Goal: Task Accomplishment & Management: Manage account settings

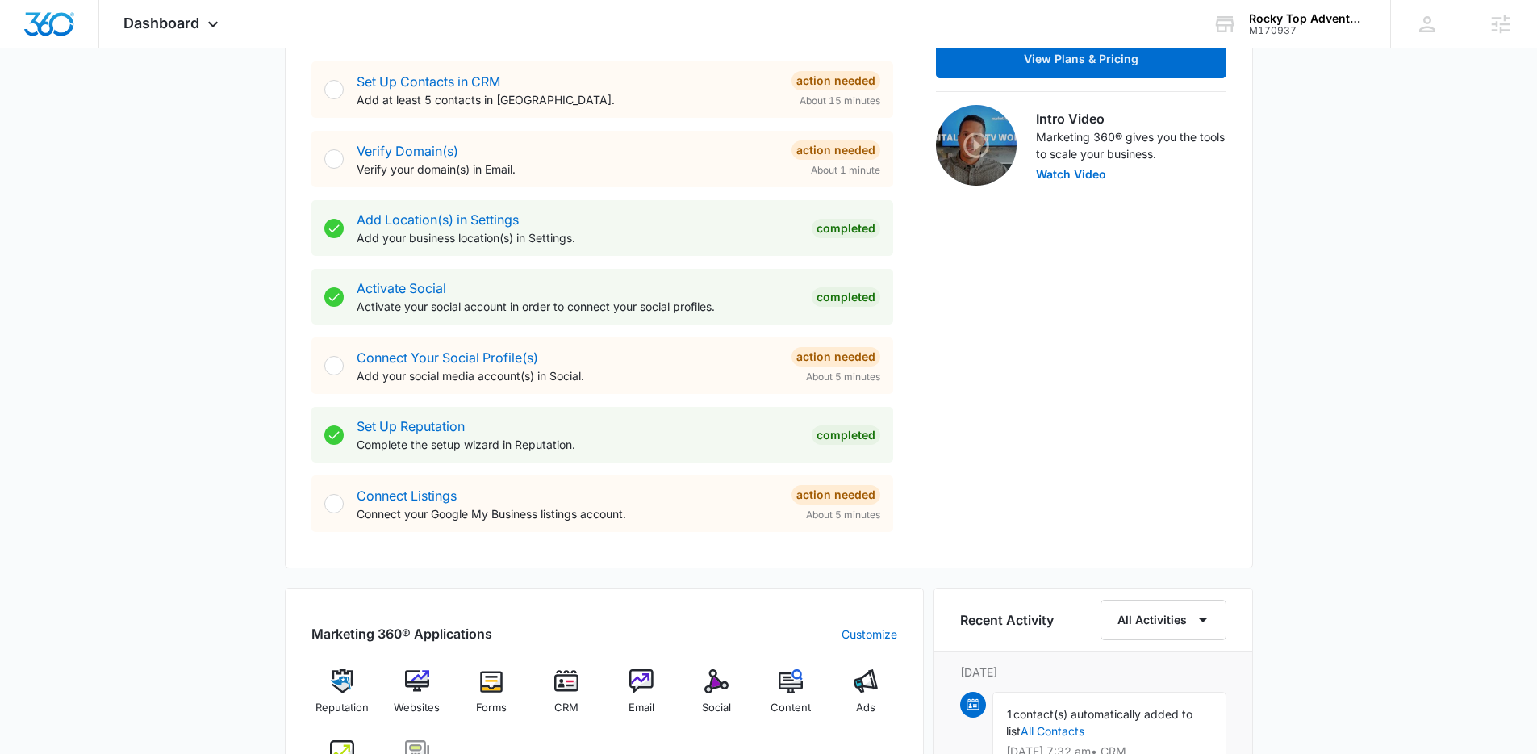
scroll to position [569, 0]
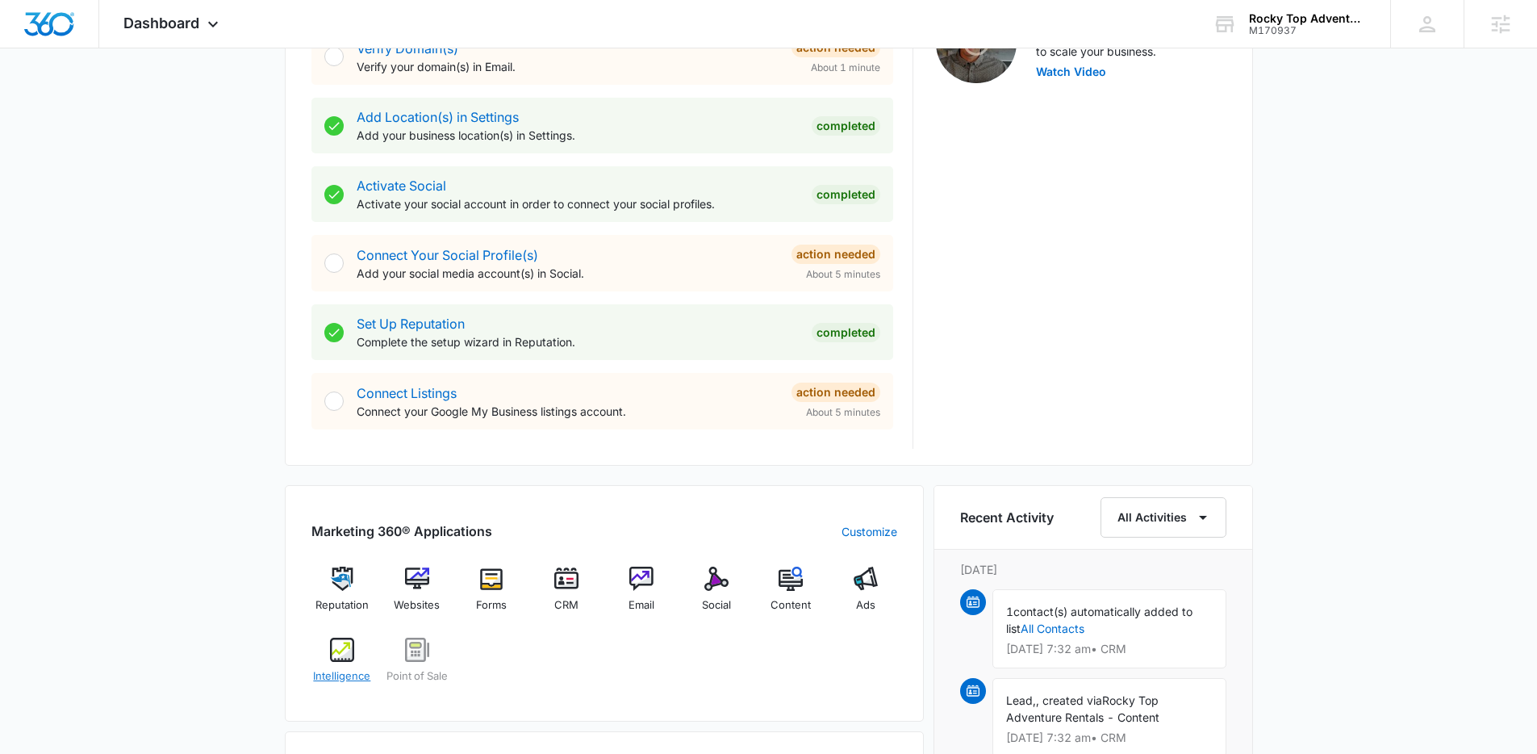
click at [358, 658] on div "Intelligence" at bounding box center [342, 666] width 62 height 58
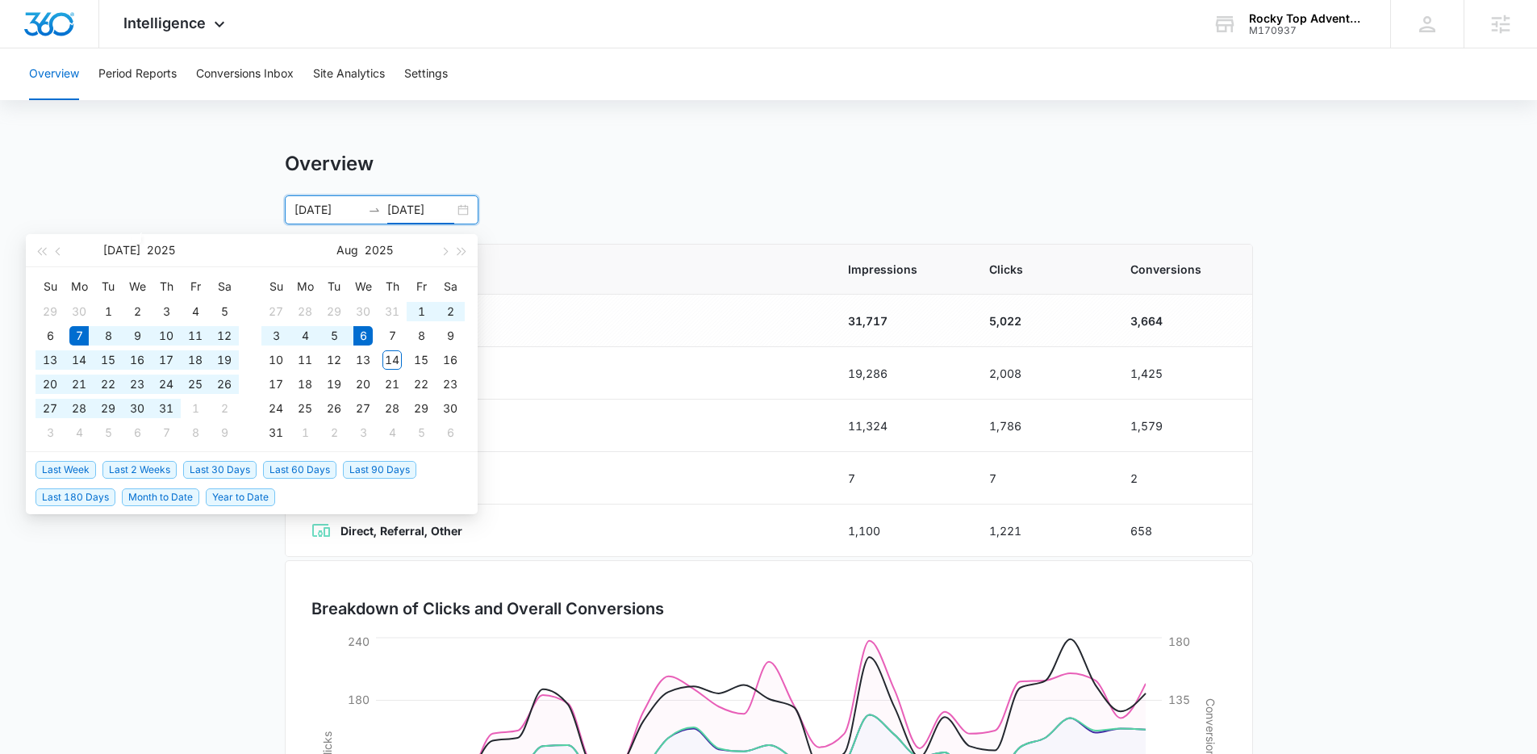
click at [423, 202] on input "08/06/2025" at bounding box center [420, 210] width 67 height 18
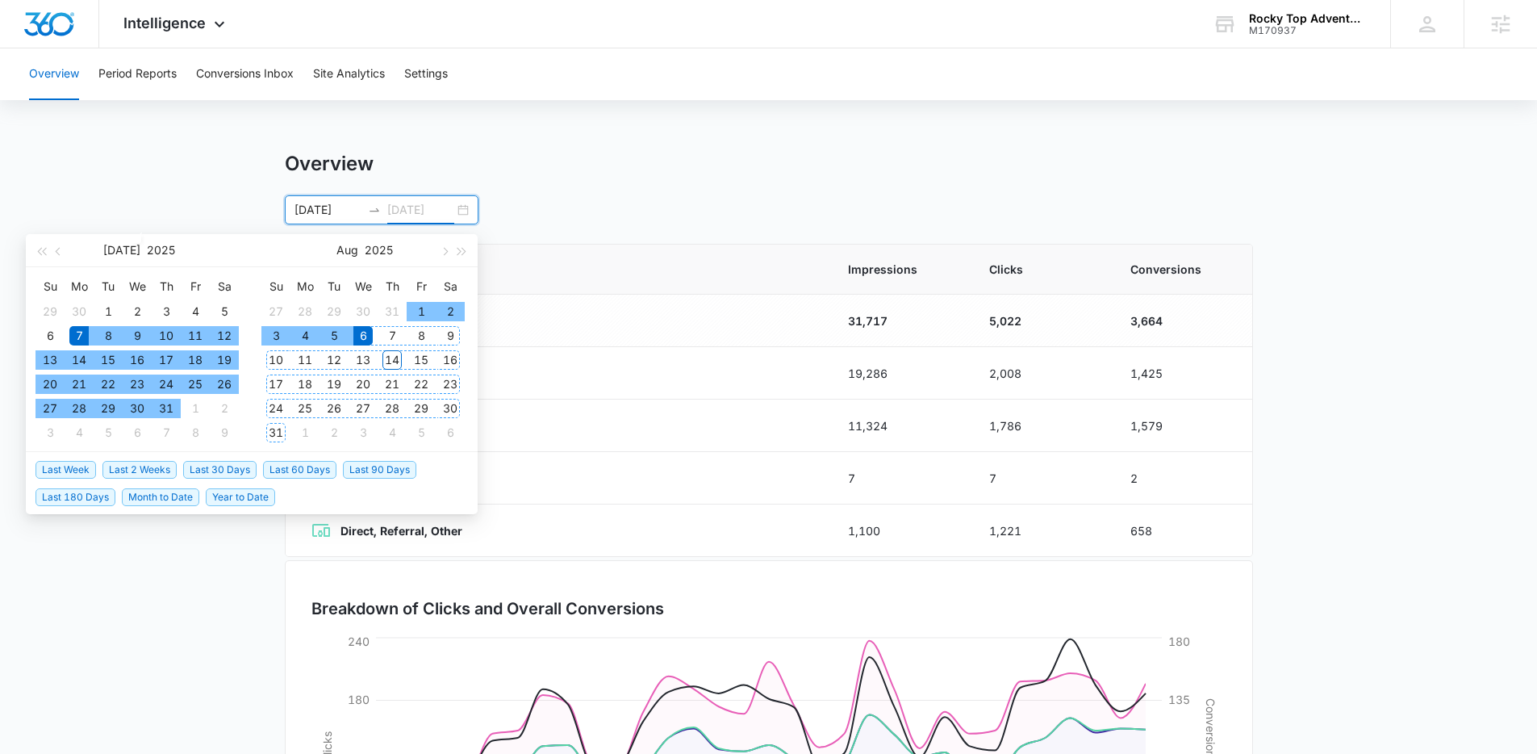
type input "08/06/2025"
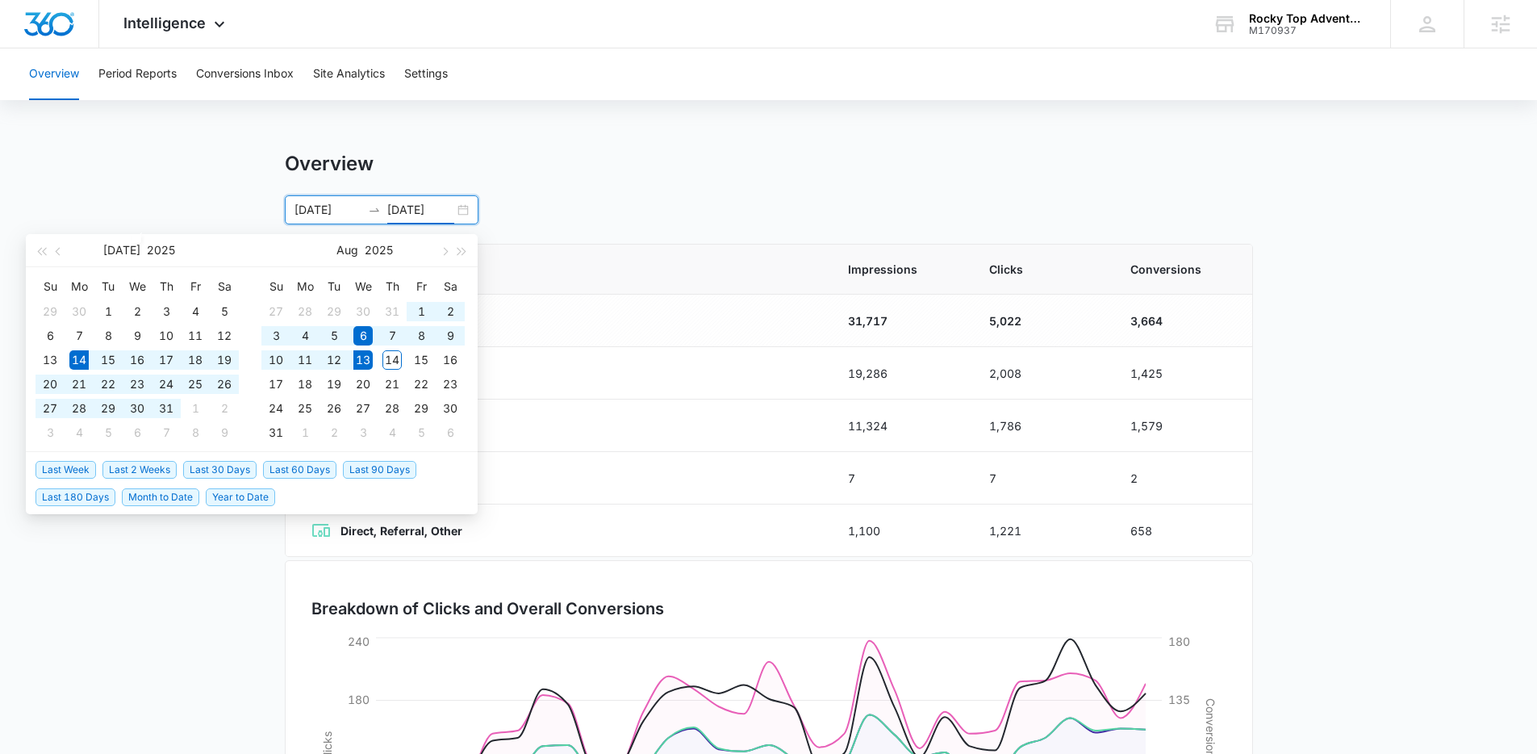
click at [231, 473] on span "Last 30 Days" at bounding box center [219, 470] width 73 height 18
type input "07/14/2025"
type input "08/13/2025"
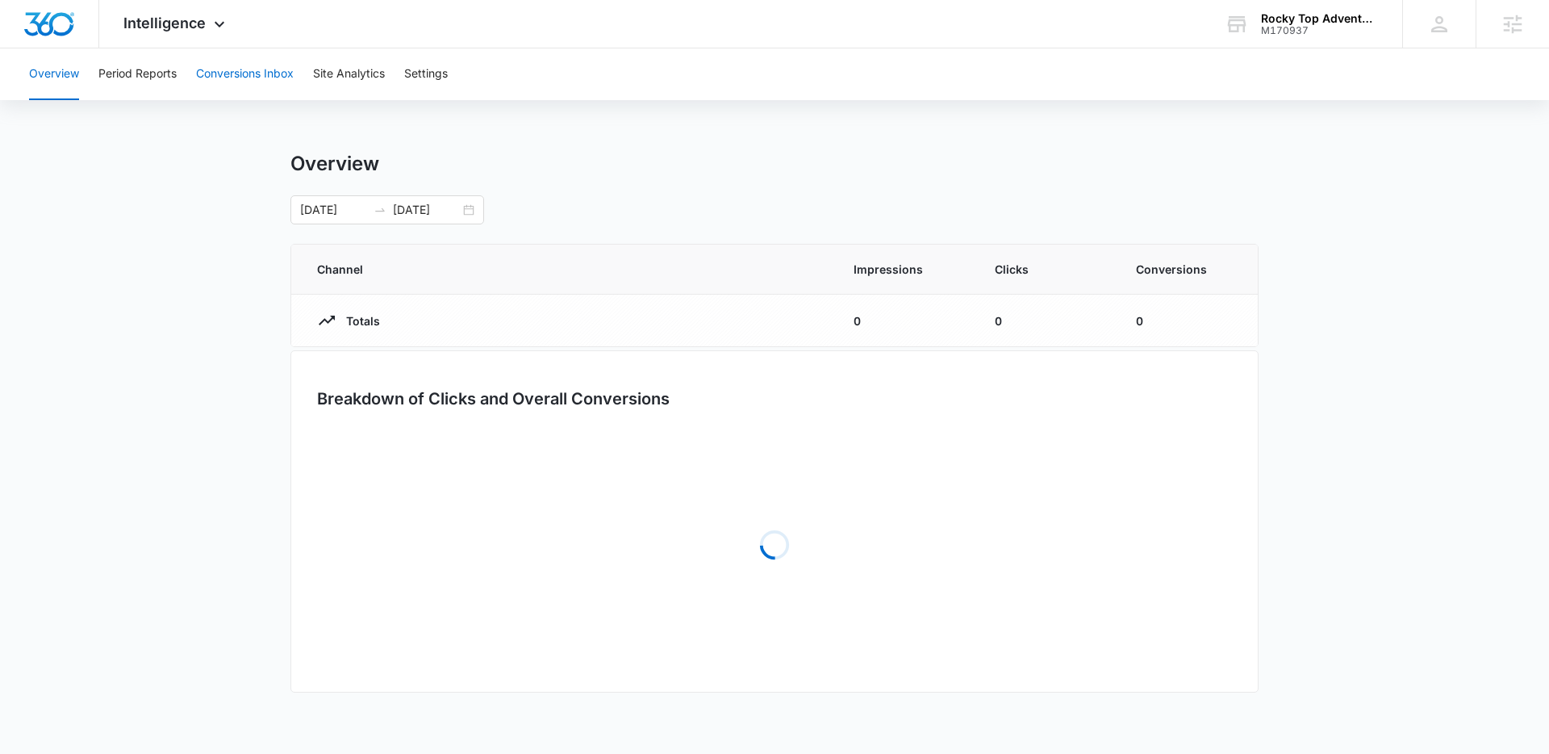
click at [274, 64] on button "Conversions Inbox" at bounding box center [245, 74] width 98 height 52
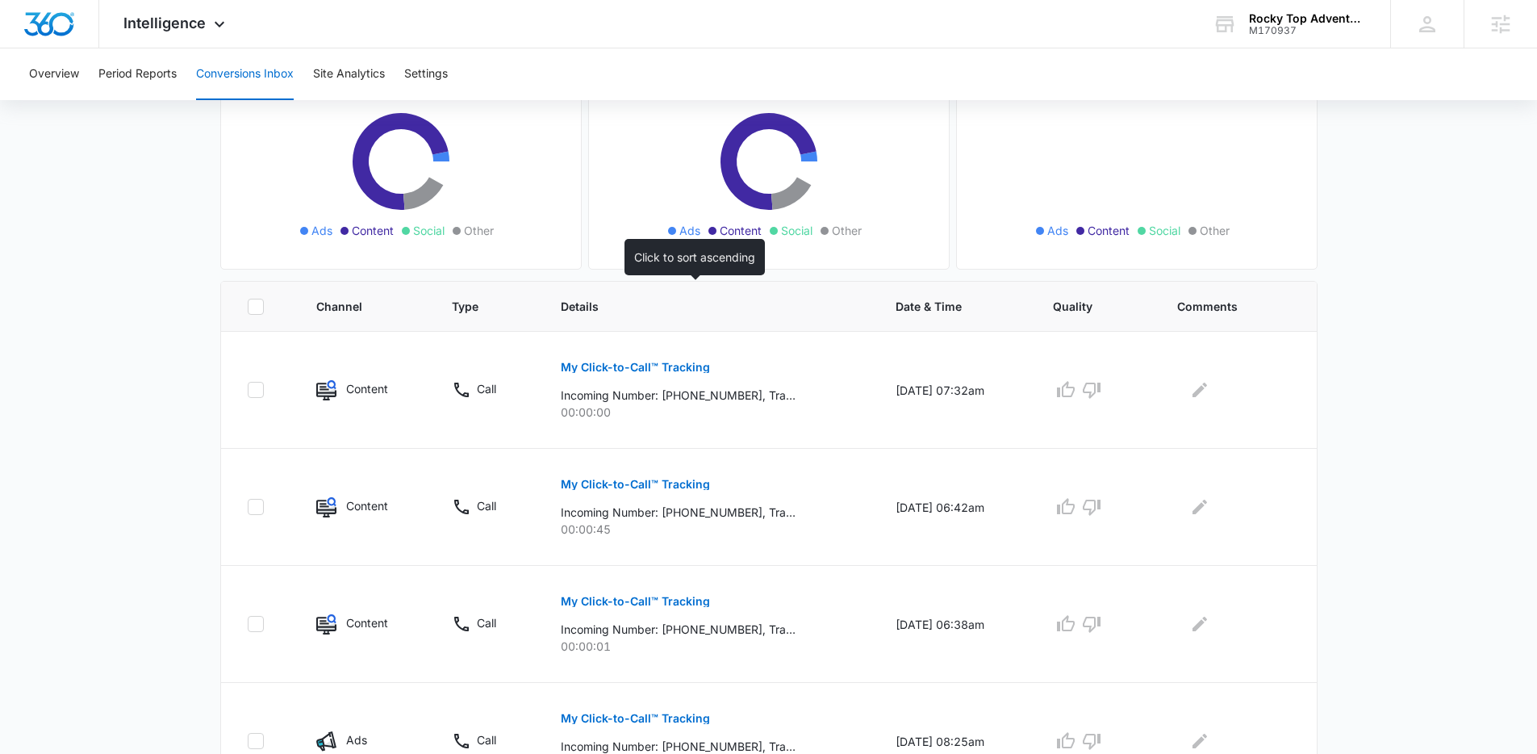
scroll to position [178, 0]
click at [1306, 19] on div "Rocky Top Adventure Rentals" at bounding box center [1308, 18] width 118 height 13
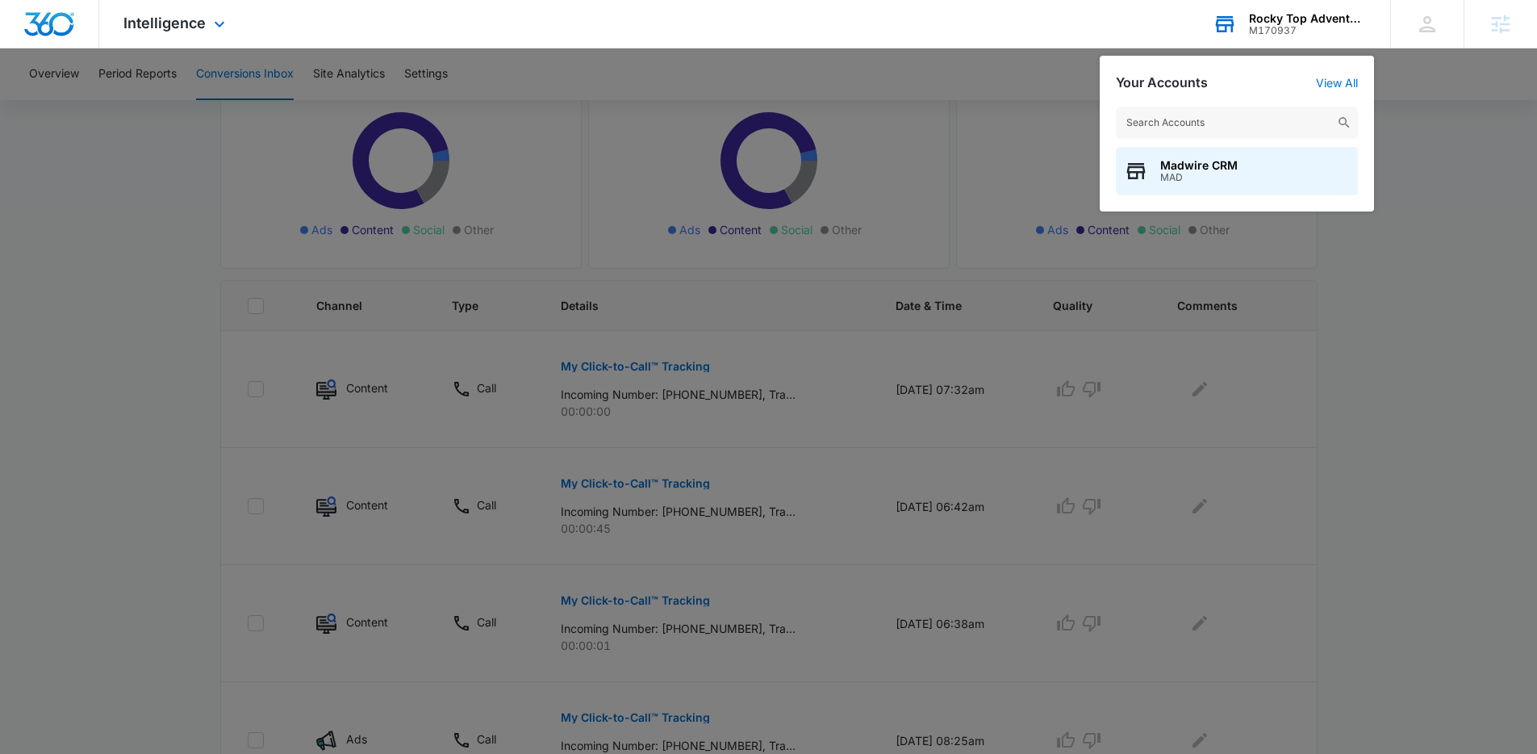
click at [1294, 125] on input "text" at bounding box center [1237, 123] width 242 height 32
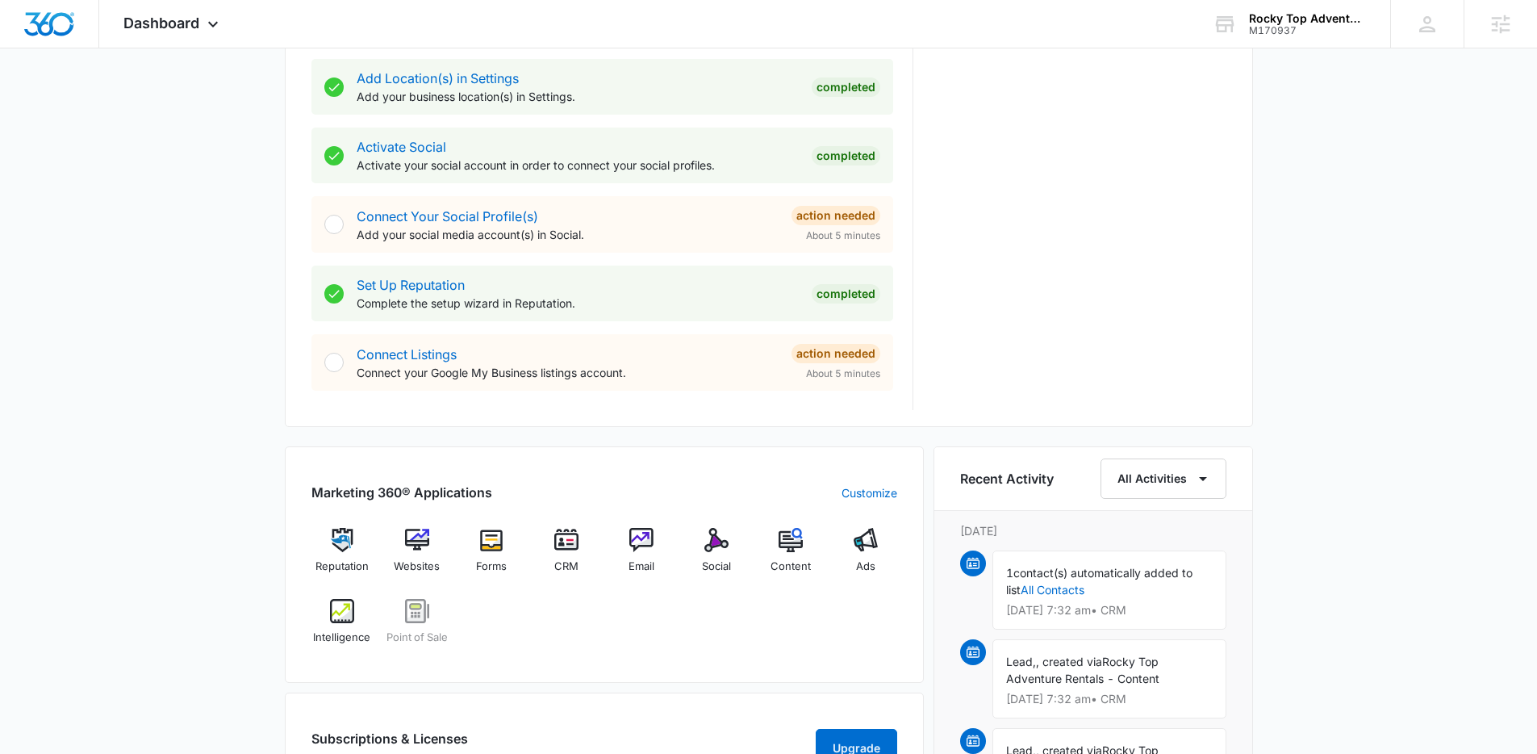
scroll to position [632, 0]
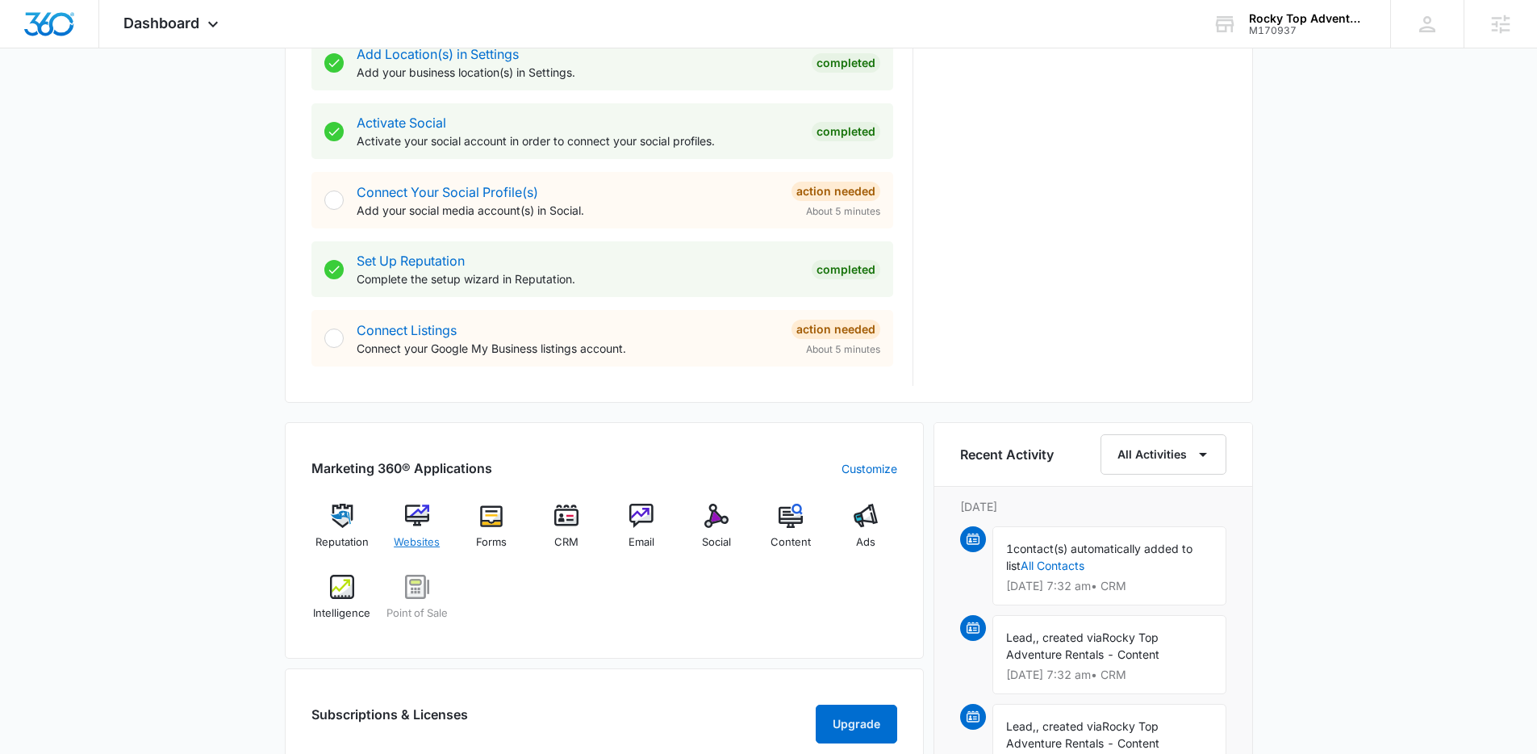
click at [412, 526] on img at bounding box center [417, 516] width 24 height 24
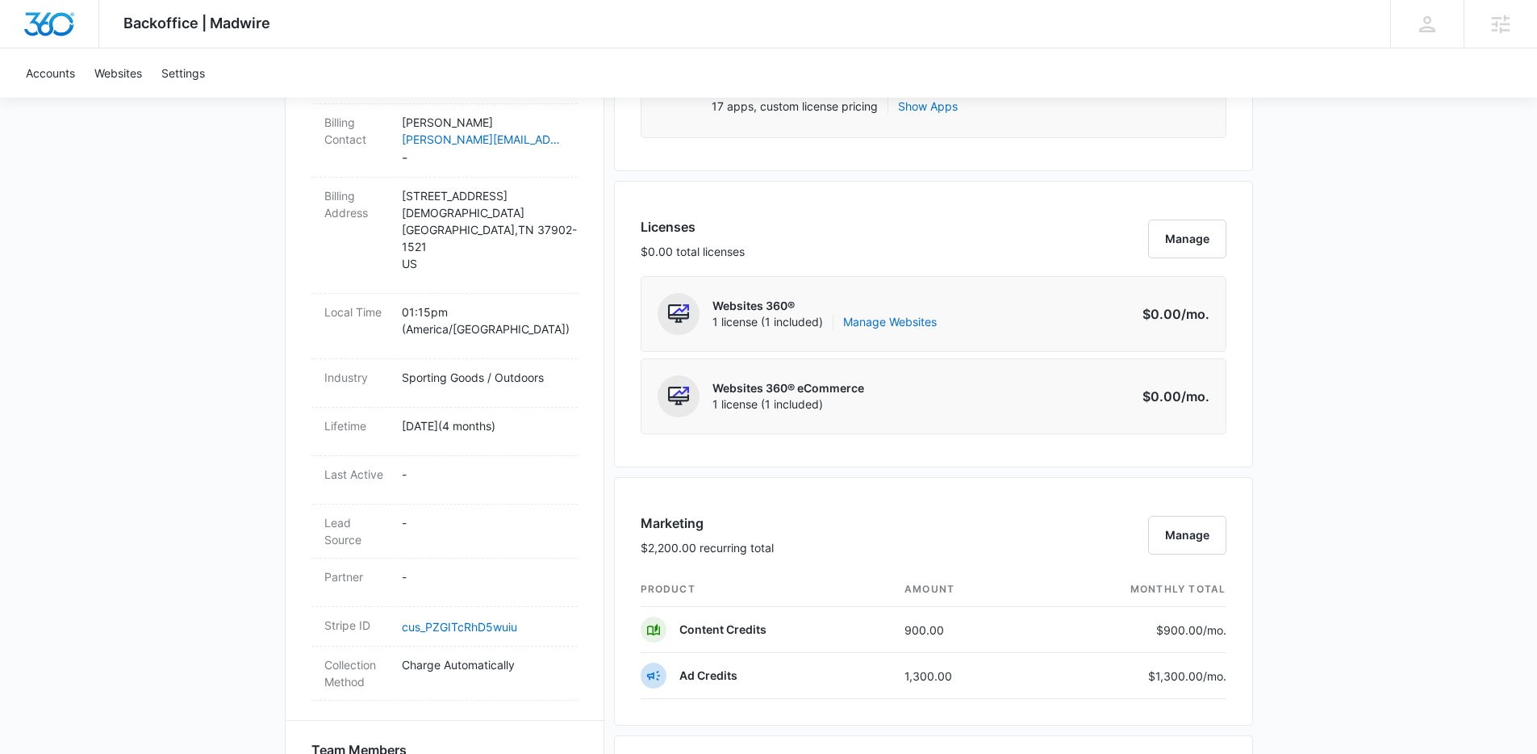
scroll to position [876, 0]
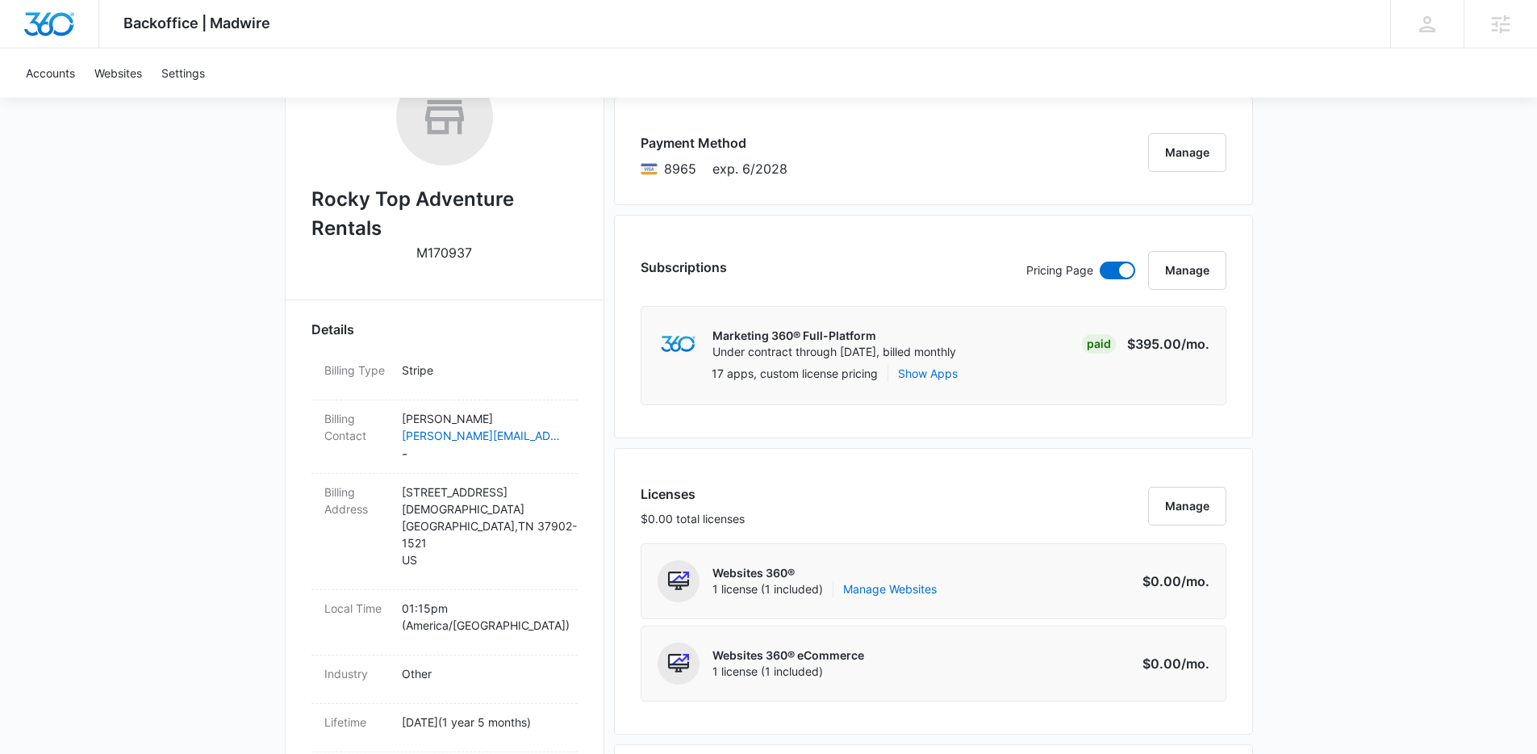
scroll to position [1064, 0]
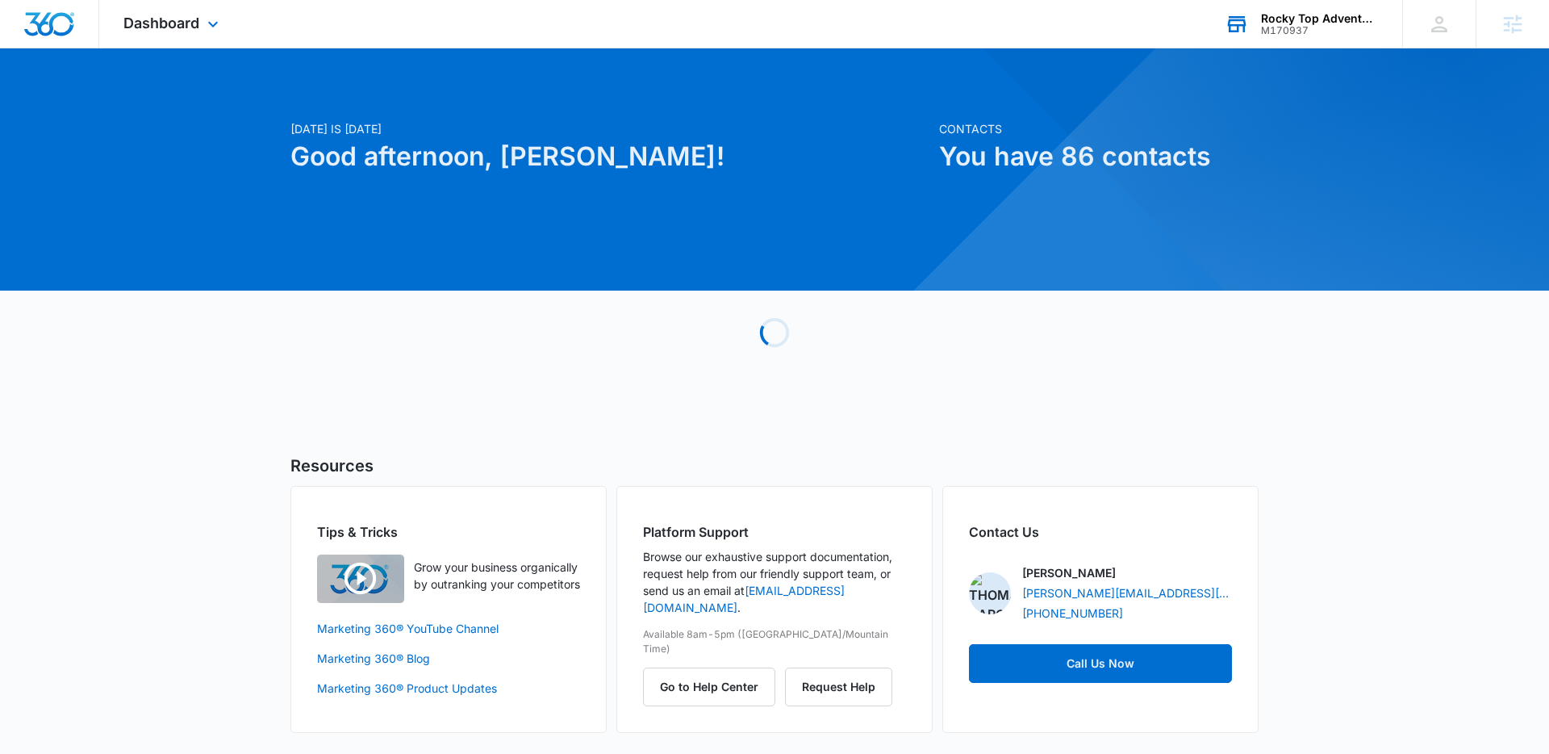
click at [1294, 36] on div "M170937" at bounding box center [1320, 30] width 118 height 11
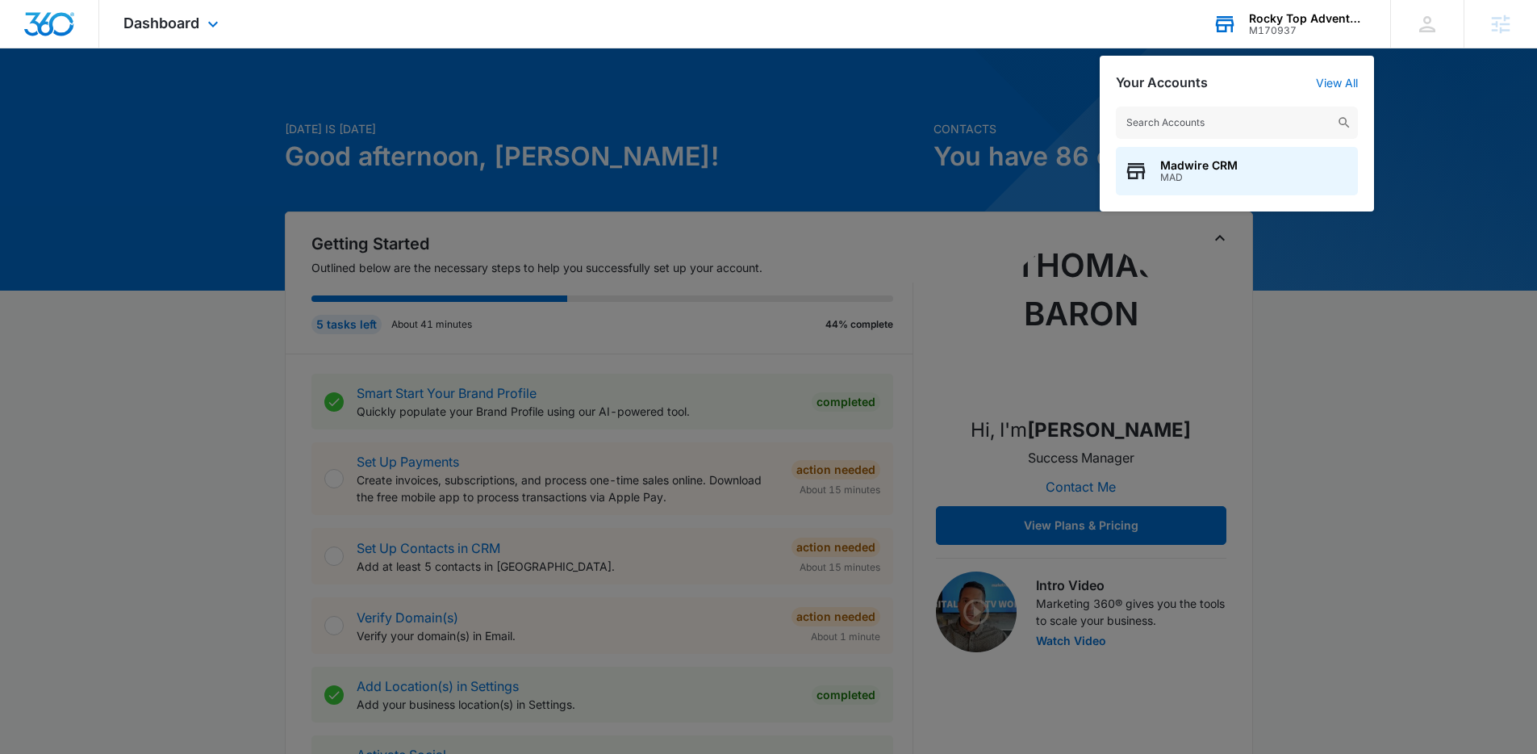
click at [1239, 129] on input "text" at bounding box center [1237, 123] width 242 height 32
type input "mid city scrap"
click at [1234, 181] on span "M319334" at bounding box center [1201, 177] width 82 height 11
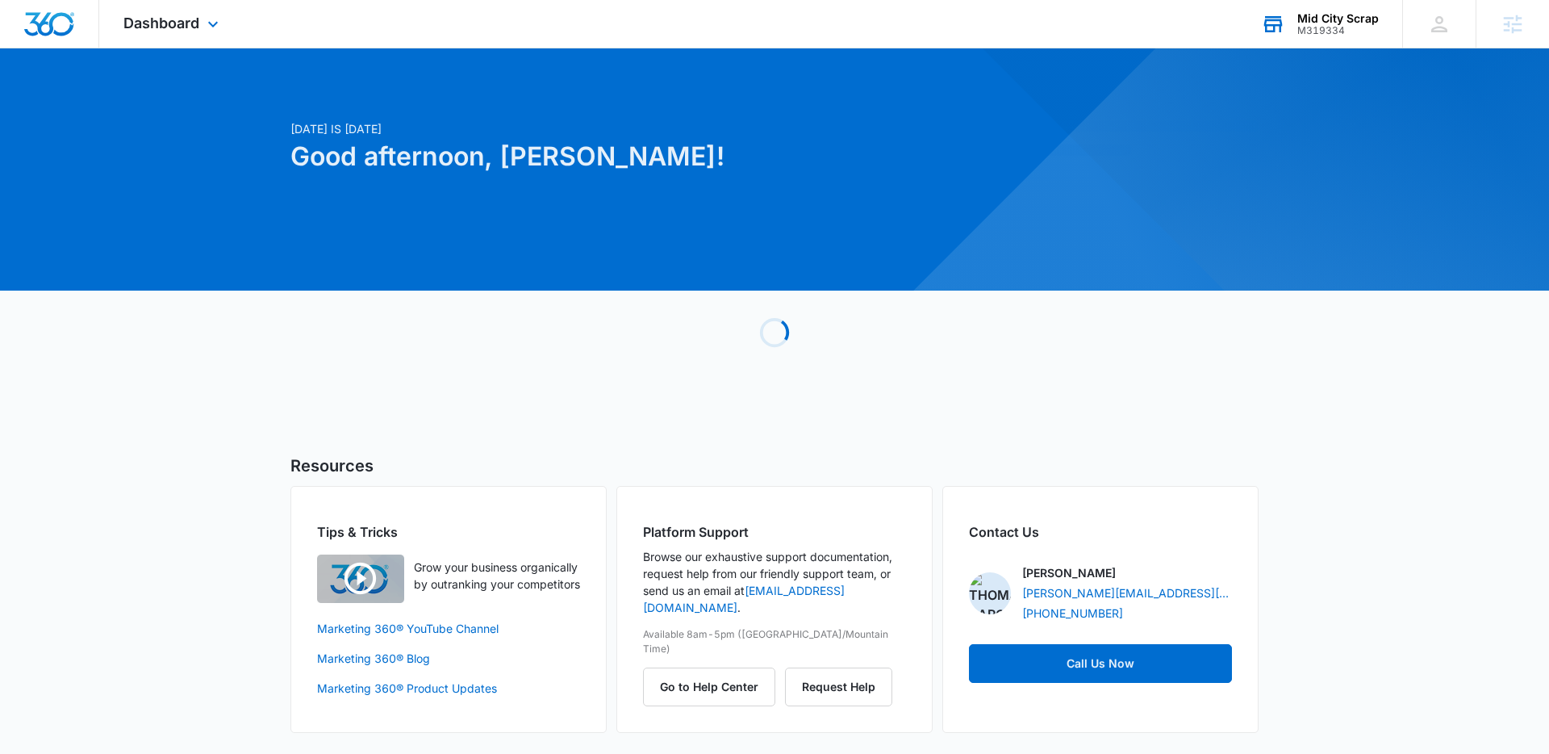
click at [183, 35] on div "Dashboard Apps Reputation Websites Forms CRM Email Social Payments POS Content …" at bounding box center [173, 24] width 148 height 48
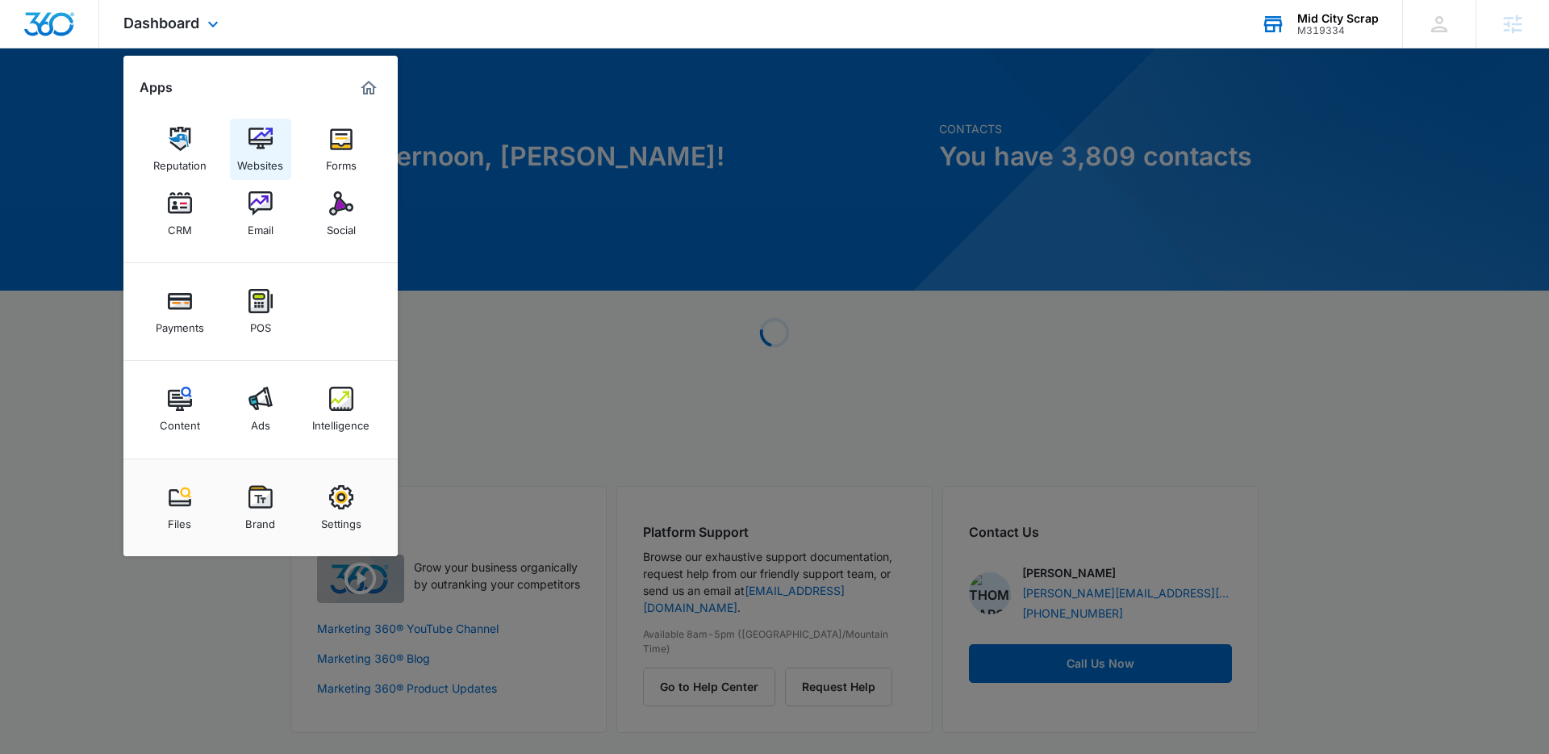
click at [255, 124] on link "Websites" at bounding box center [260, 149] width 61 height 61
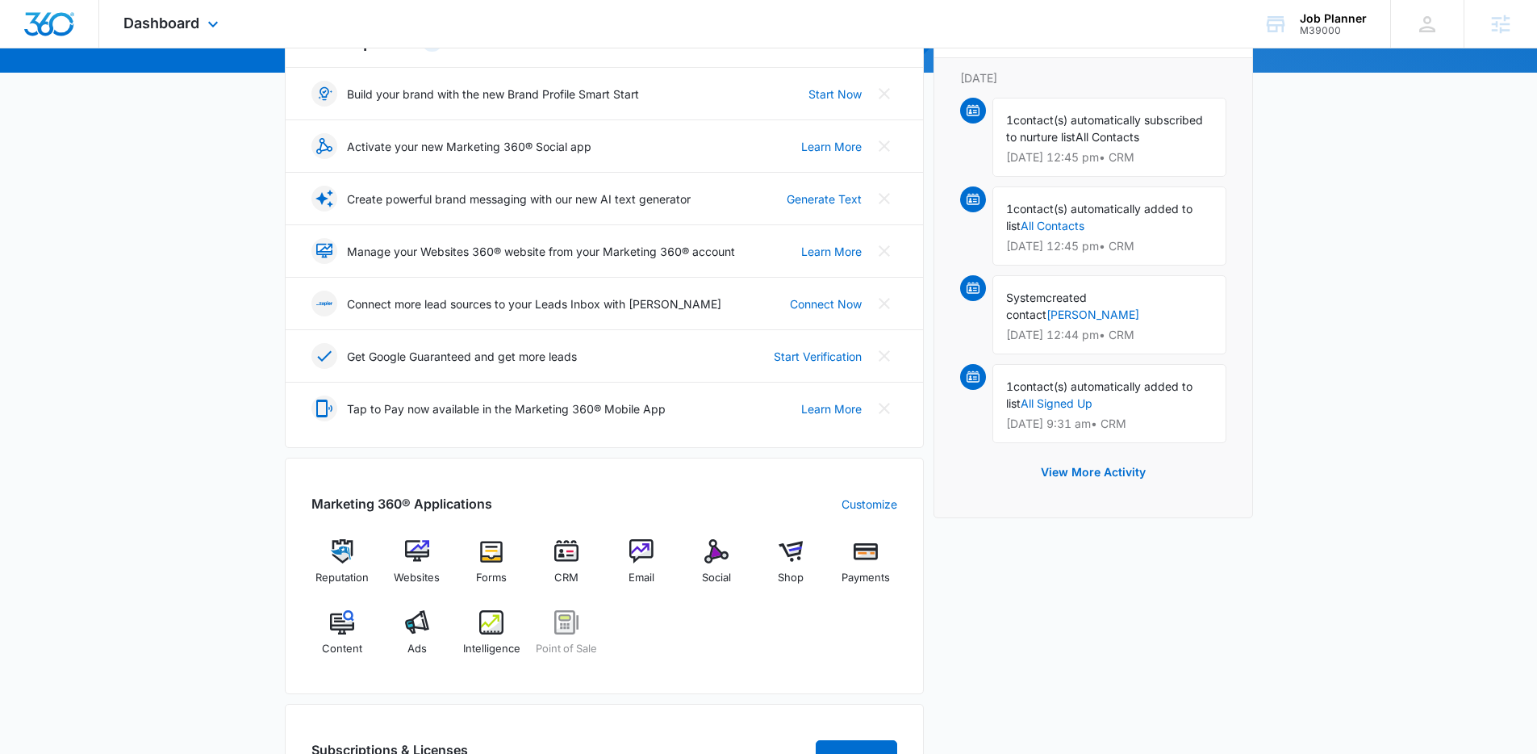
scroll to position [333, 0]
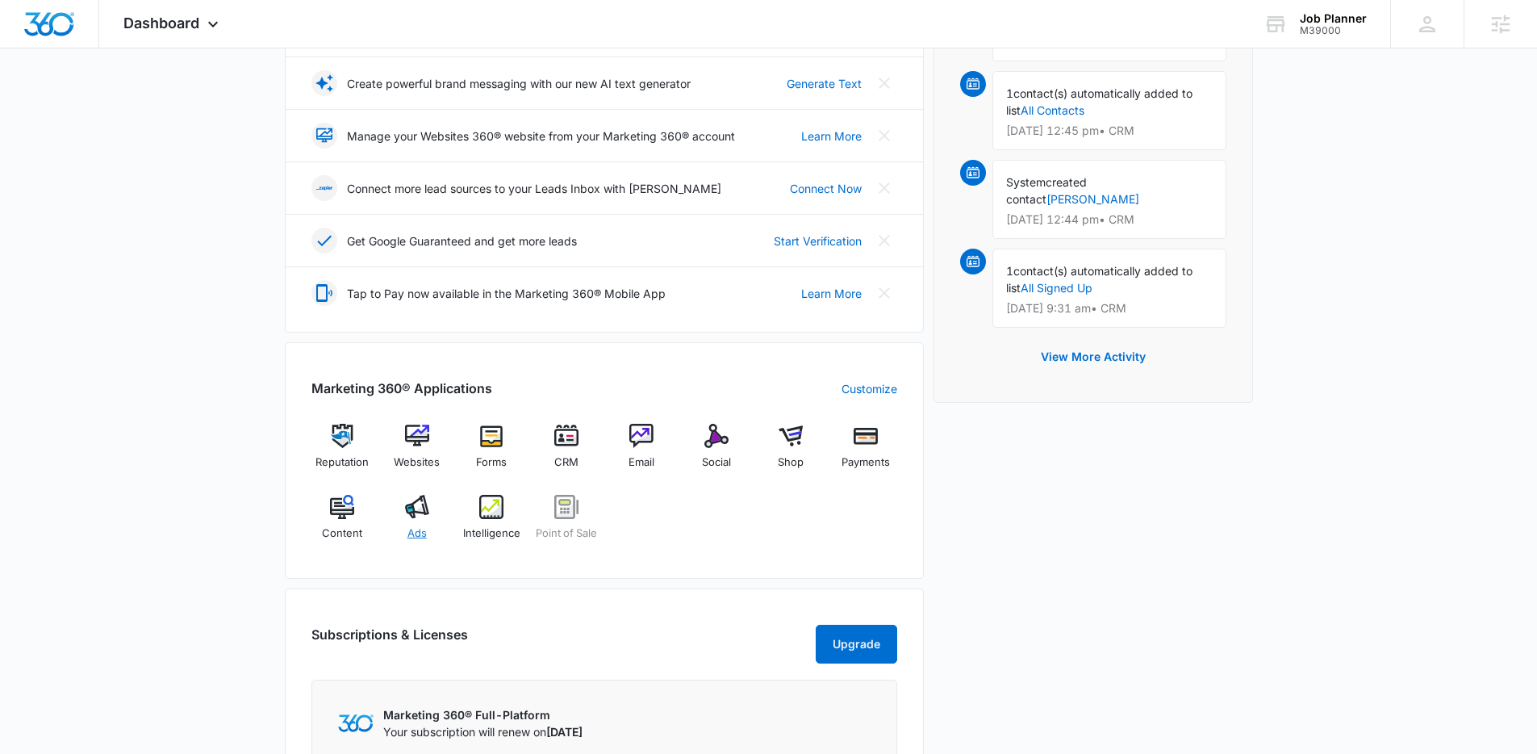
click at [414, 521] on div "Ads" at bounding box center [417, 524] width 62 height 58
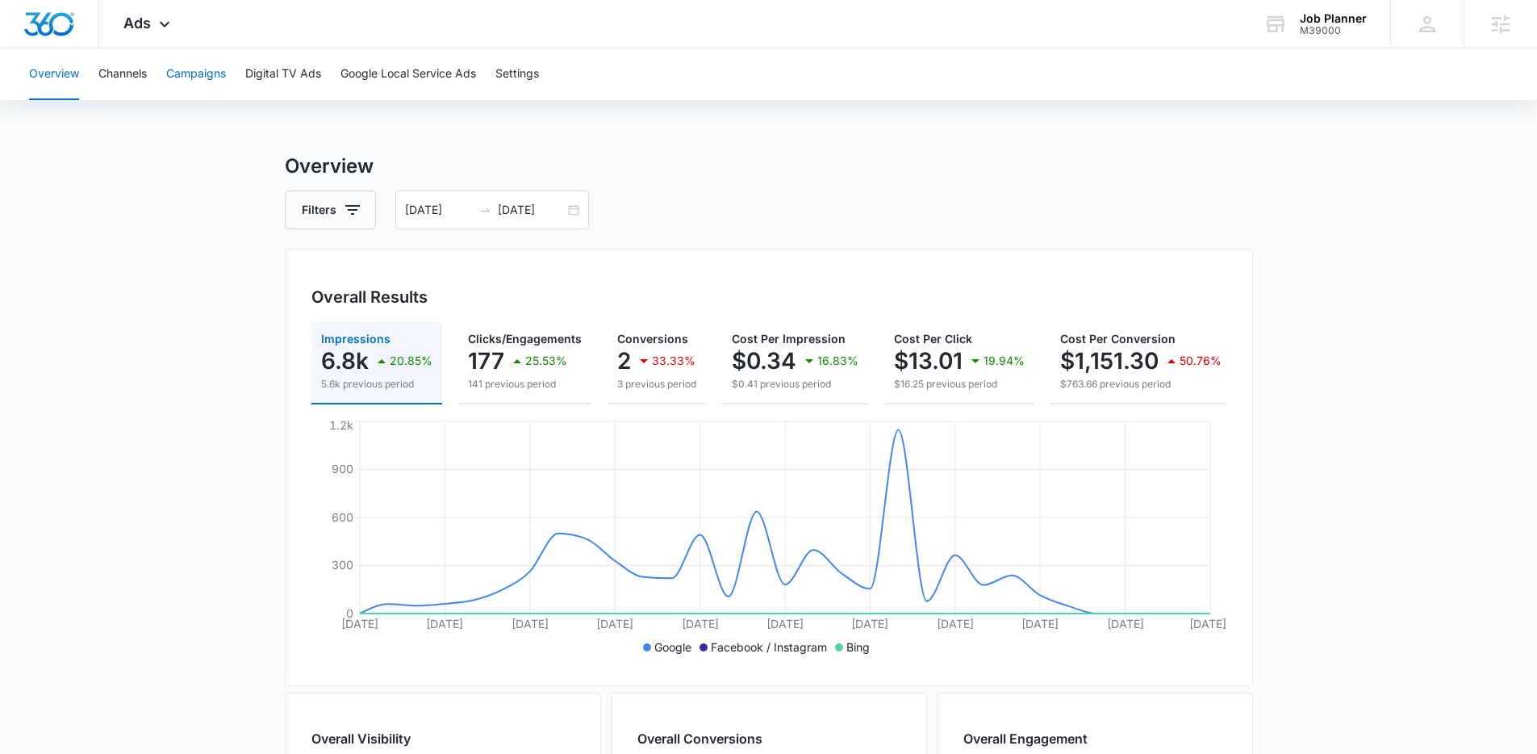
click at [194, 83] on button "Campaigns" at bounding box center [196, 74] width 60 height 52
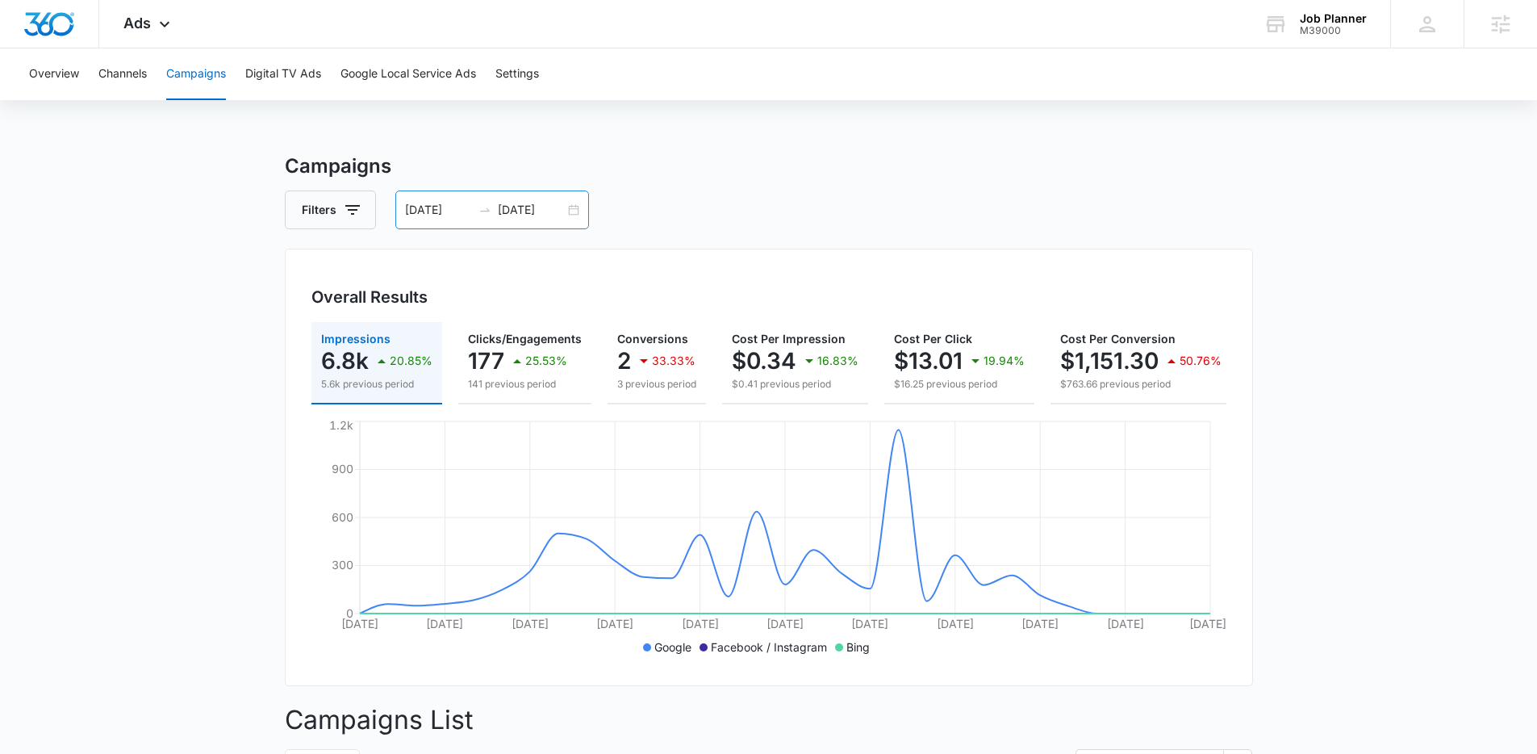
click at [542, 216] on input "06/20/2025" at bounding box center [531, 210] width 67 height 18
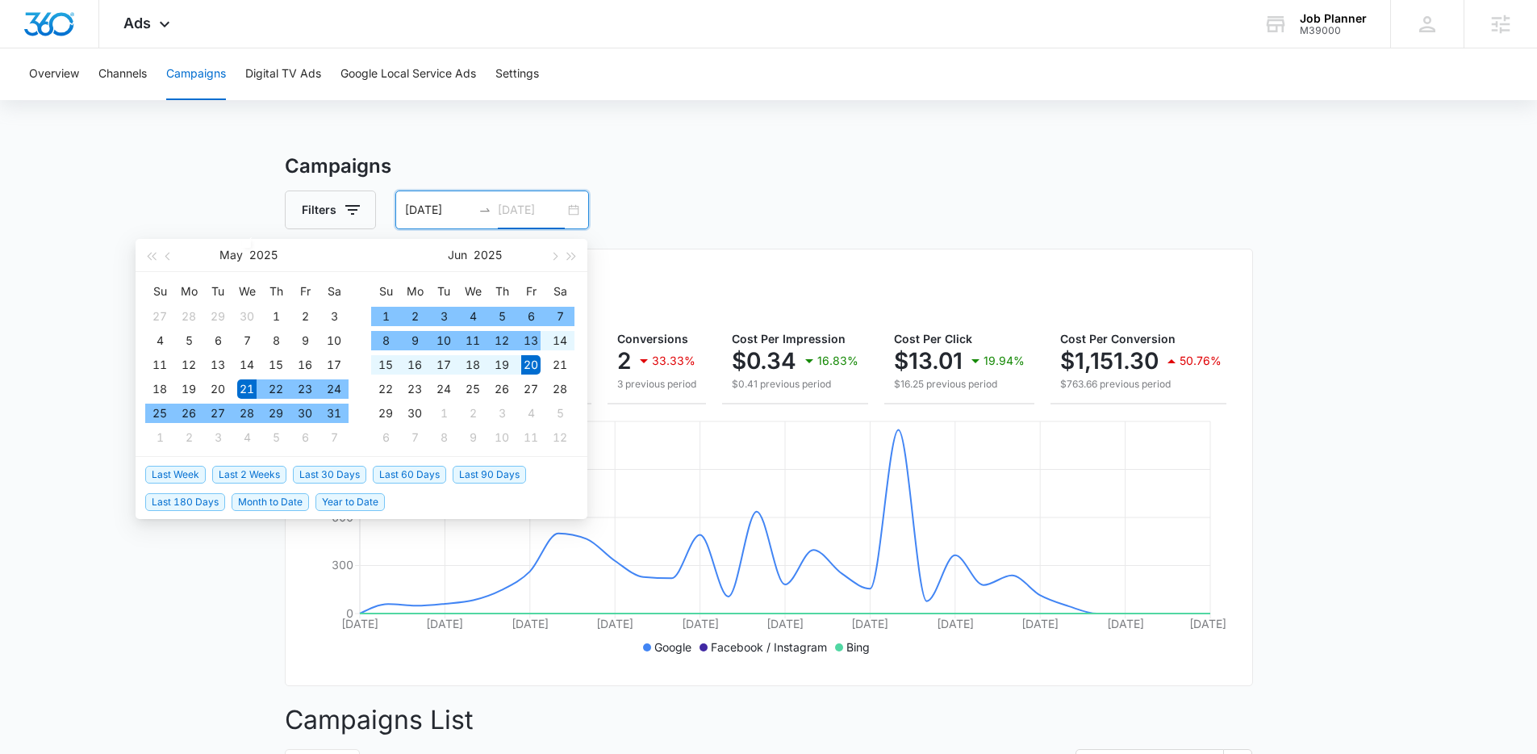
type input "06/20/2025"
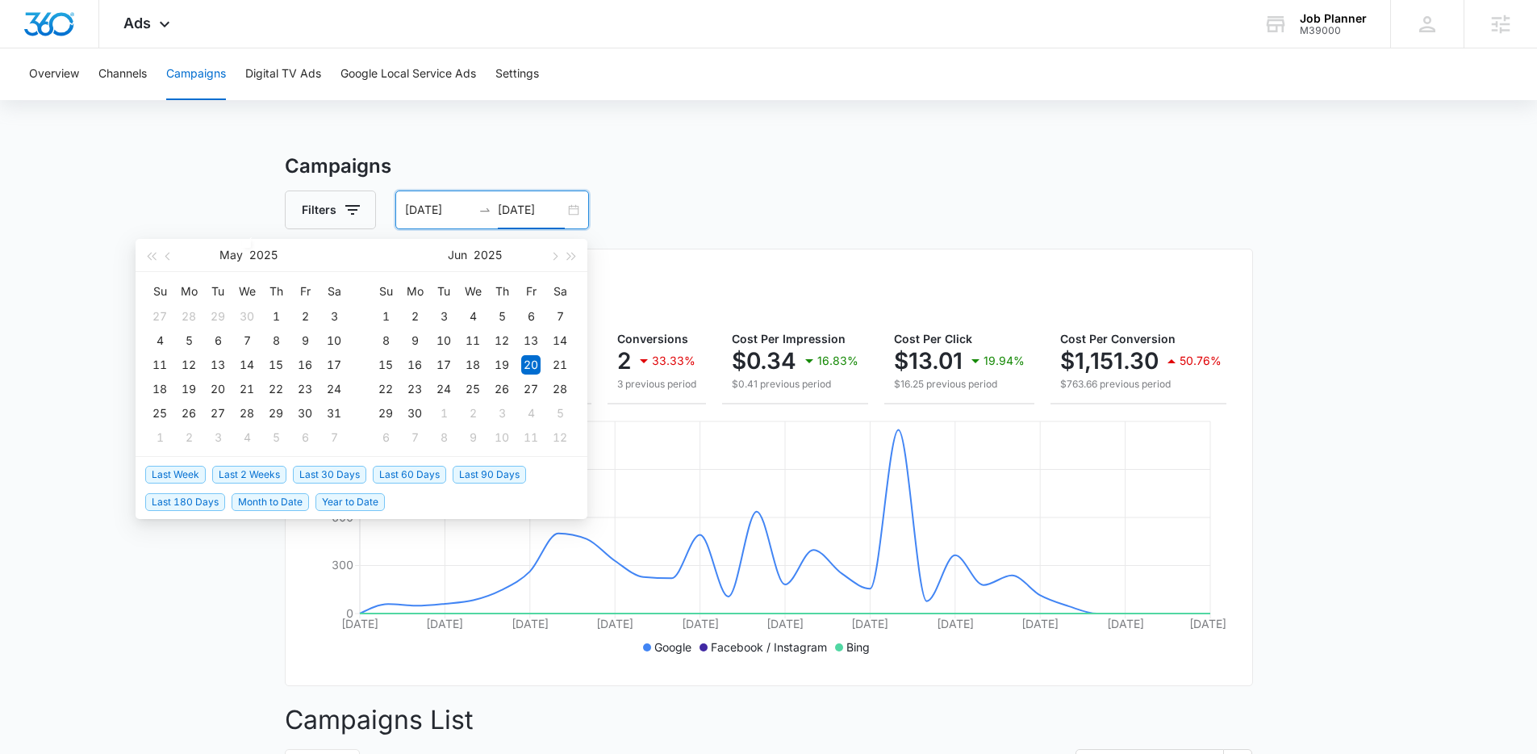
click at [336, 466] on span "Last 30 Days" at bounding box center [329, 475] width 73 height 18
type input "07/15/2025"
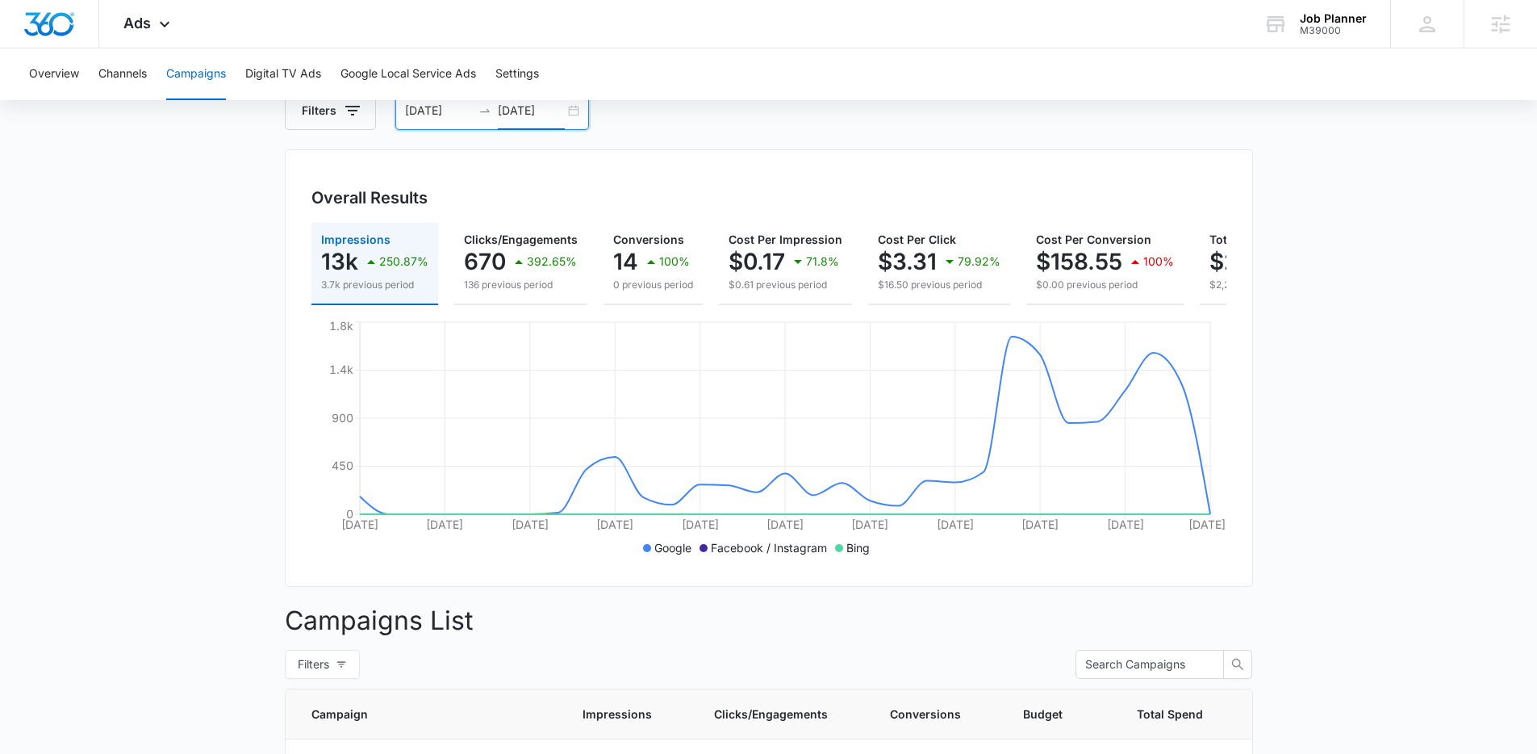
scroll to position [89, 0]
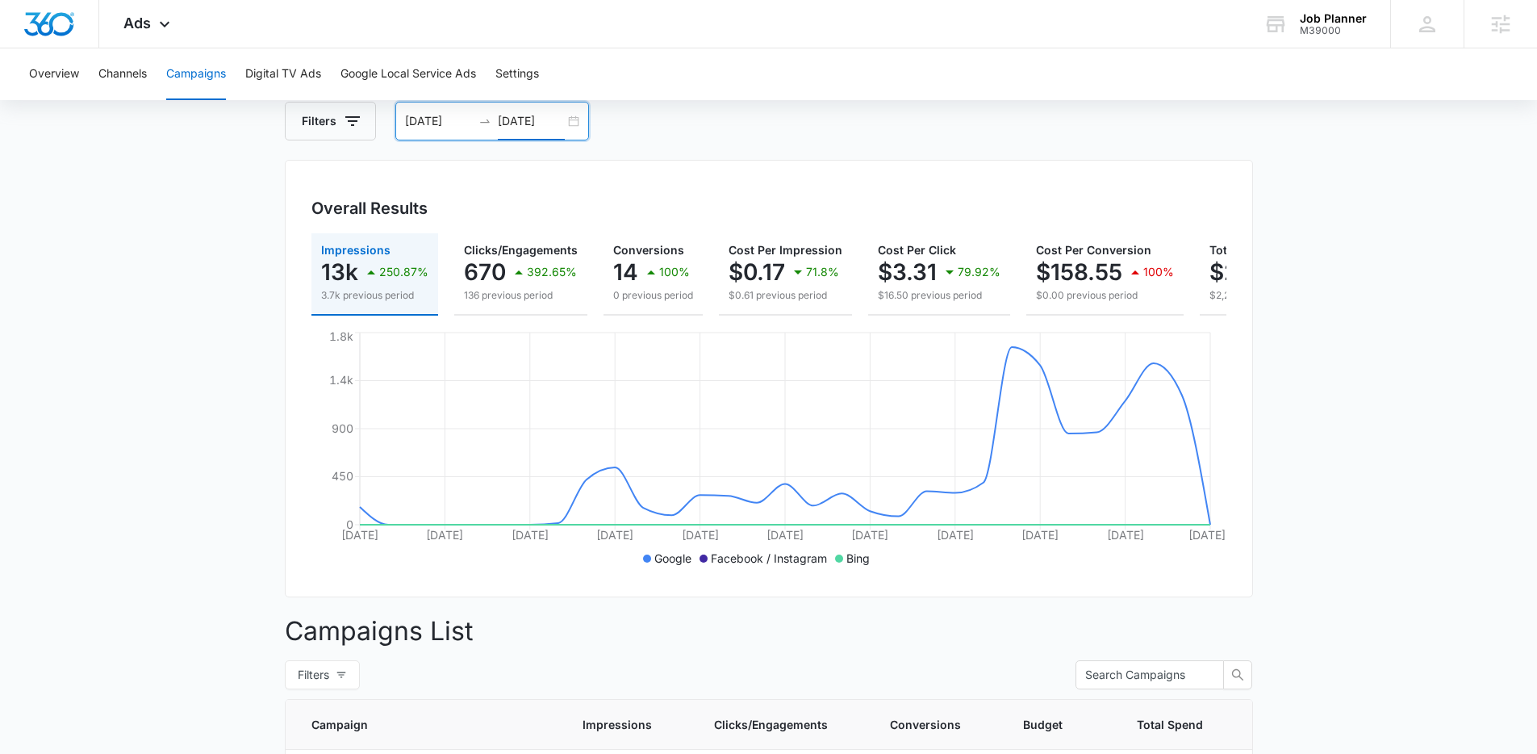
click at [531, 123] on input "08/14/2025" at bounding box center [531, 121] width 67 height 18
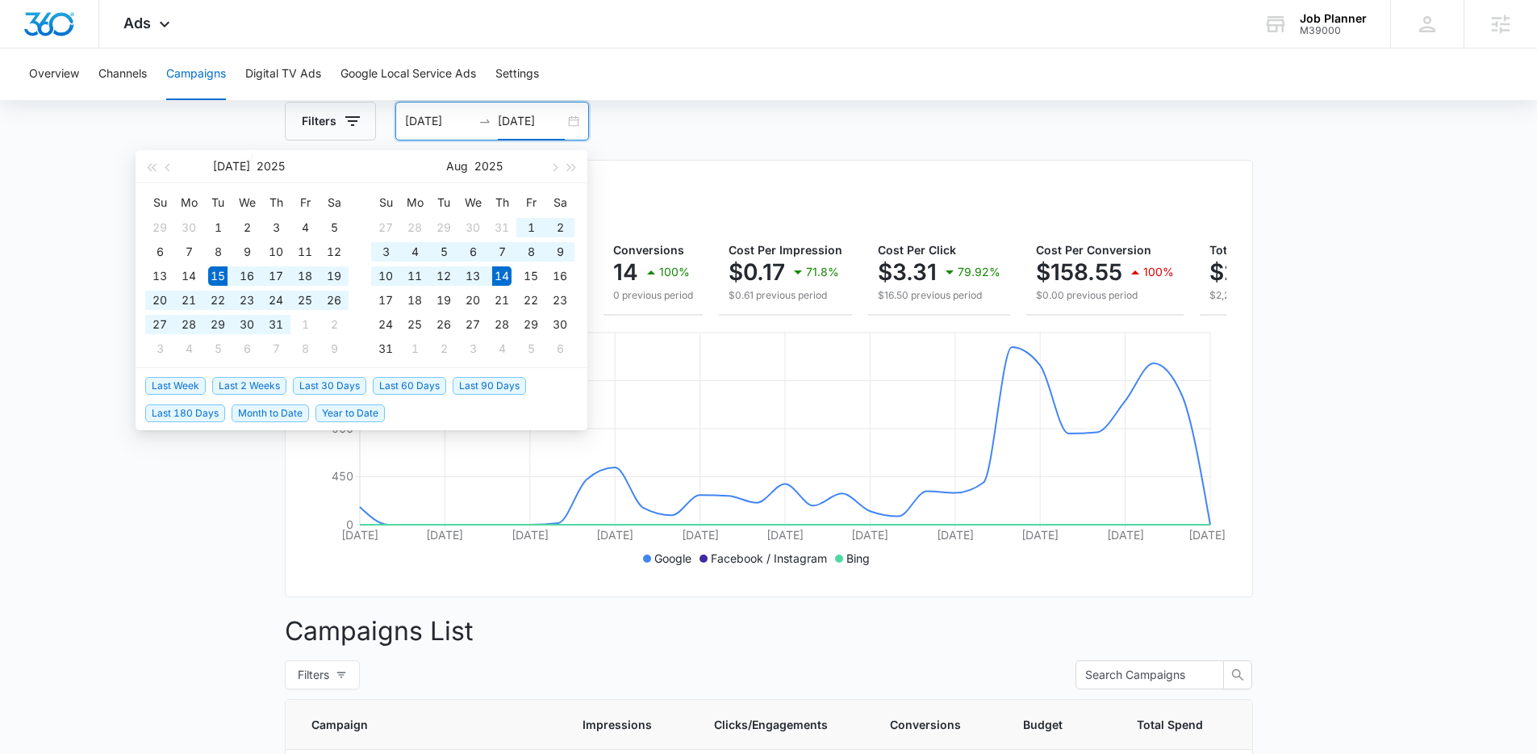
type input "08/14/2025"
click at [359, 405] on span "Year to Date" at bounding box center [350, 413] width 69 height 18
type input "01/01/2025"
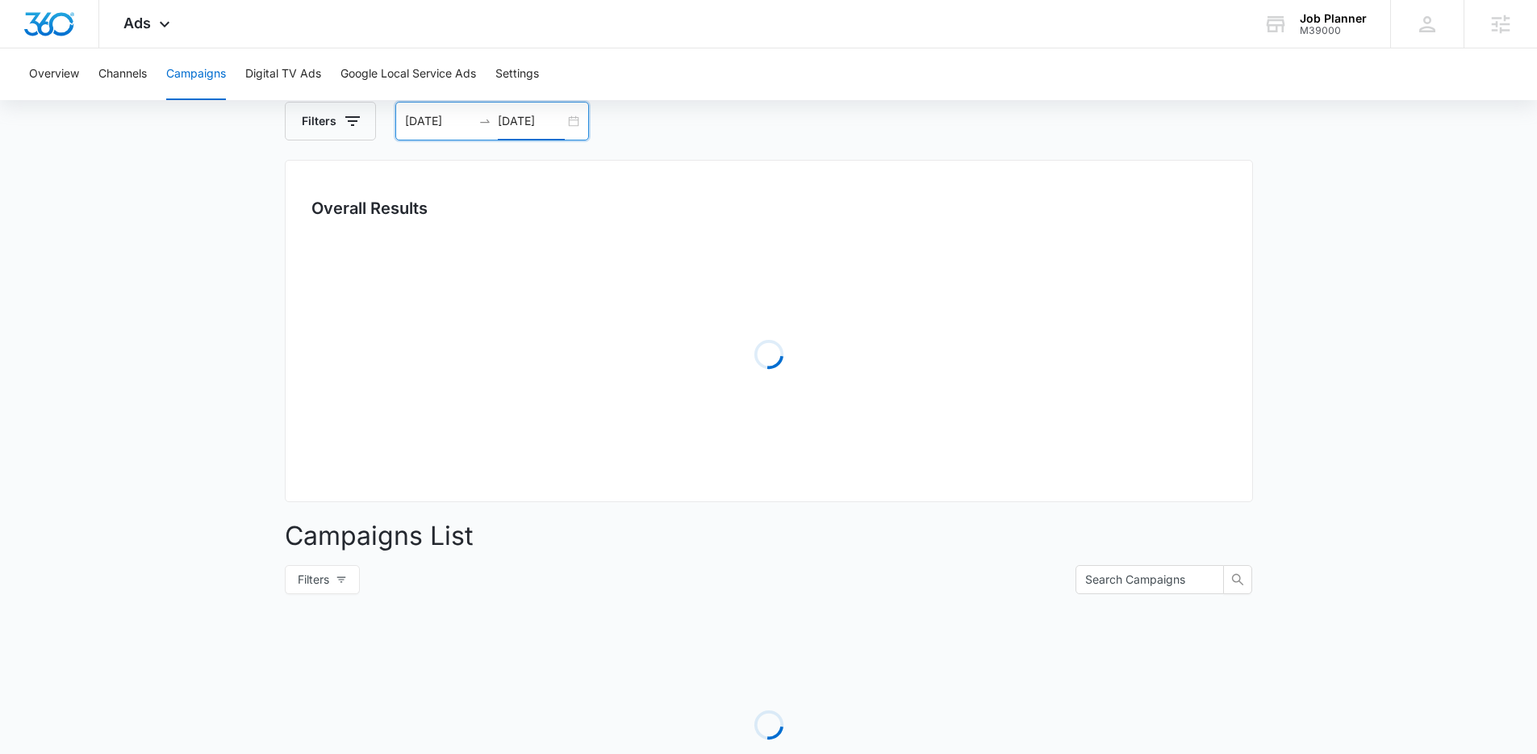
click at [159, 509] on main "Campaigns Filters 01/01/2025 08/14/2025 Overall Results Loading Campaigns List …" at bounding box center [768, 483] width 1537 height 841
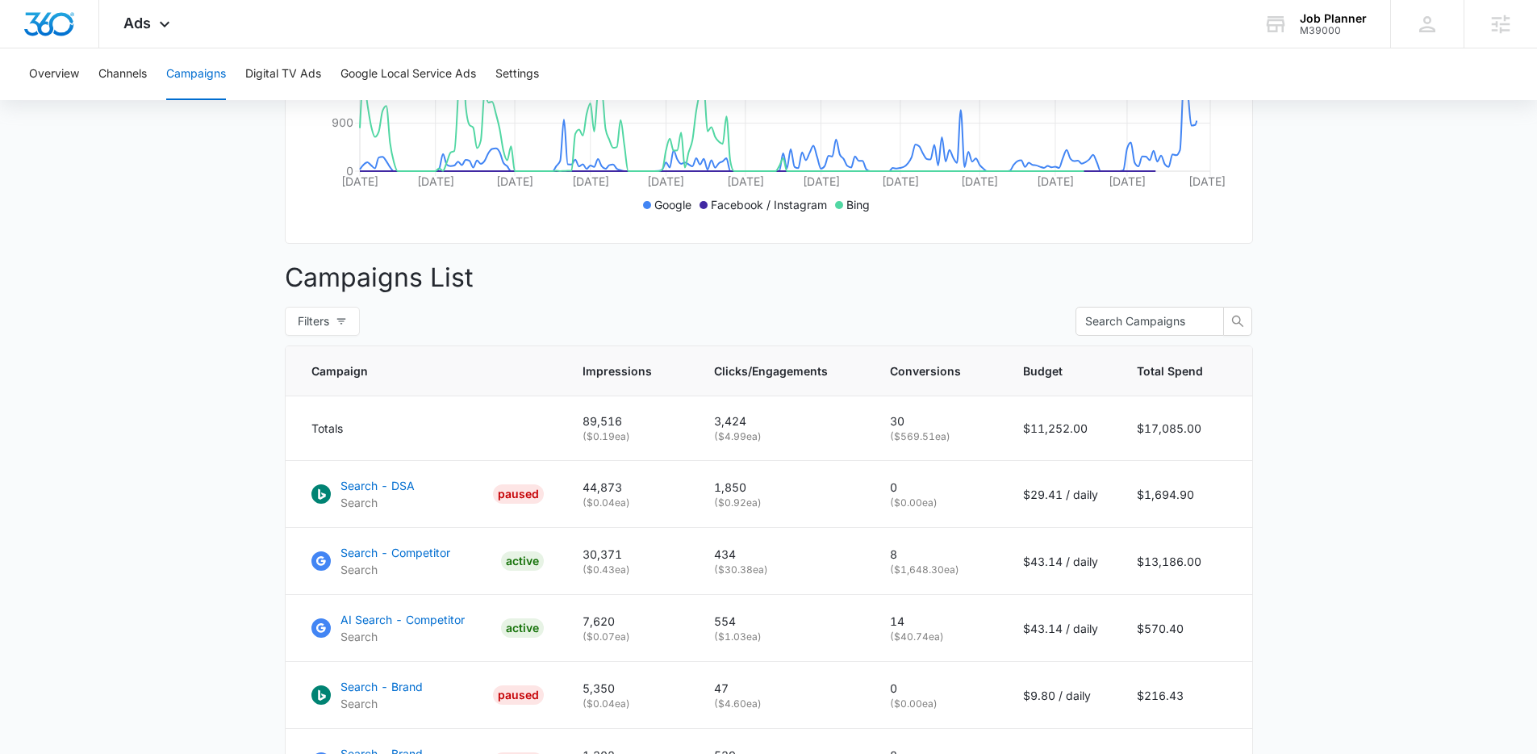
scroll to position [548, 0]
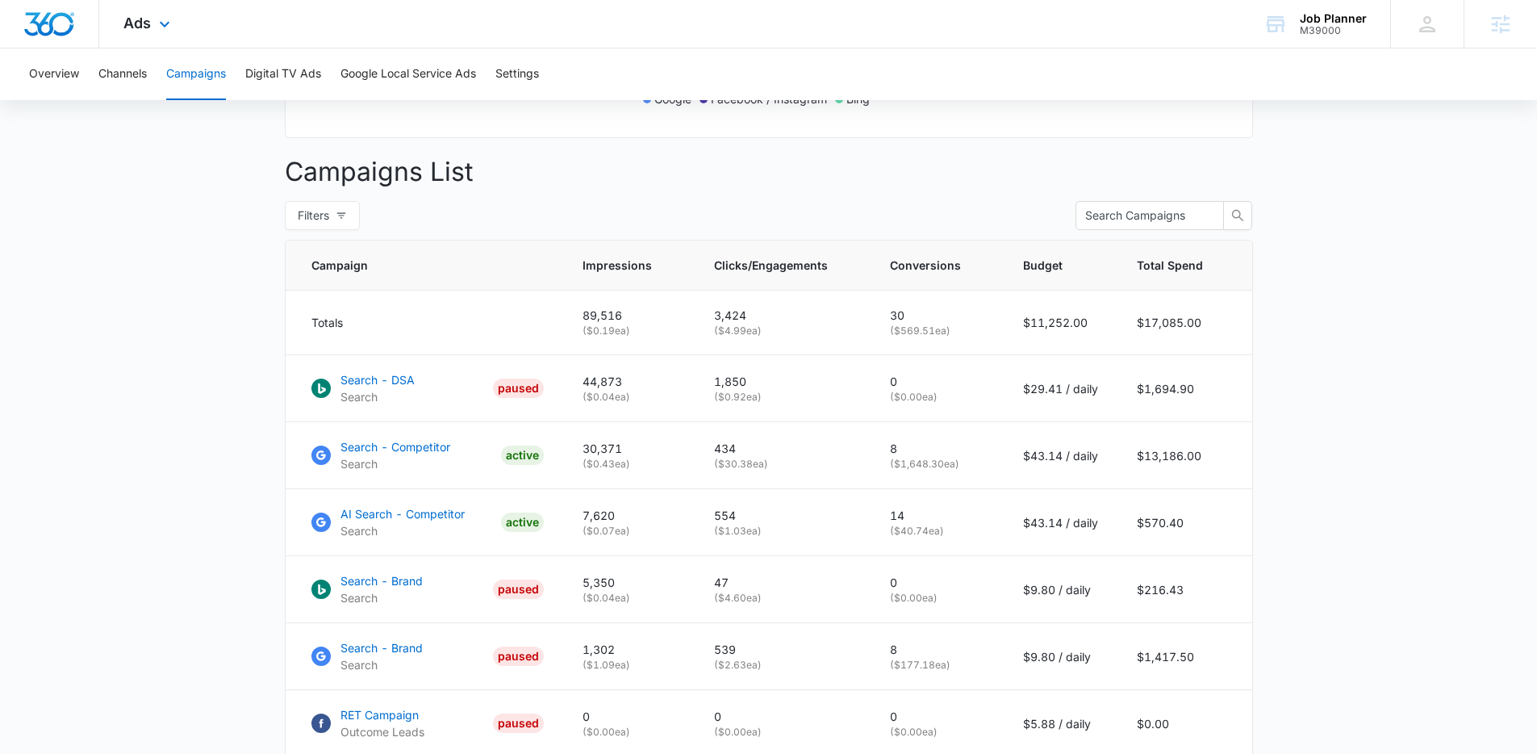
click at [163, 13] on div "Ads Apps Reputation Websites Forms CRM Email Social Shop Payments POS Content A…" at bounding box center [148, 24] width 99 height 48
click at [161, 21] on icon at bounding box center [164, 28] width 19 height 19
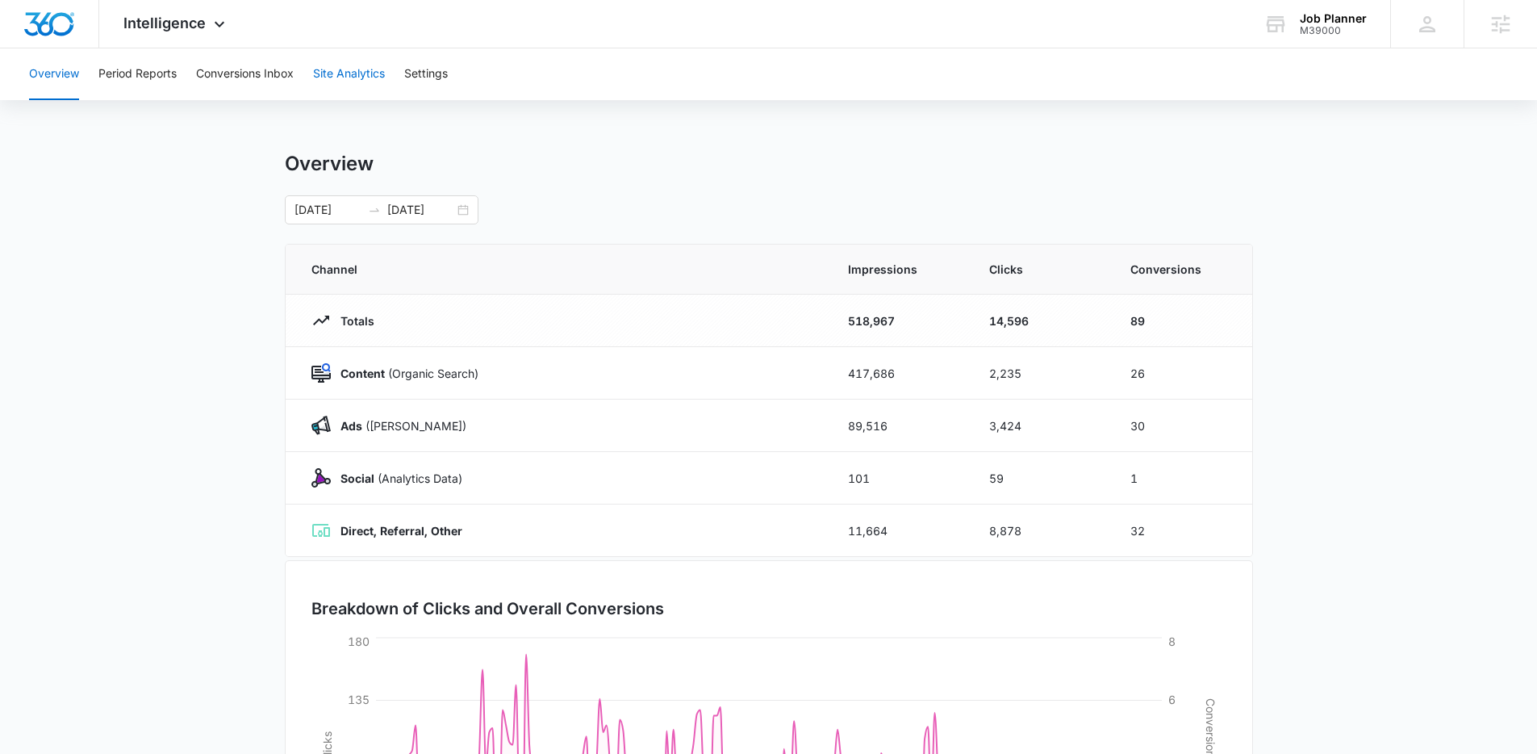
click at [341, 86] on button "Site Analytics" at bounding box center [349, 74] width 72 height 52
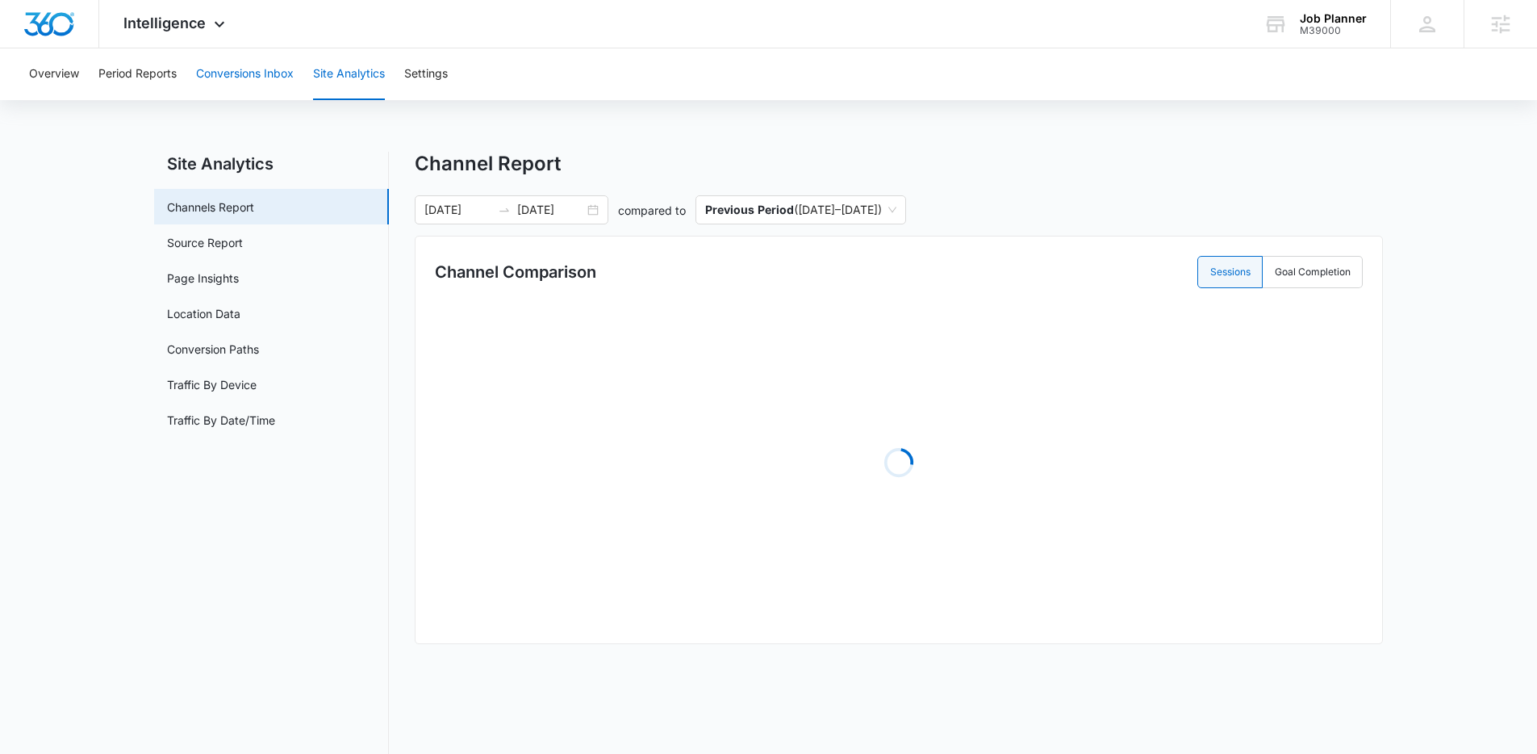
click at [230, 82] on button "Conversions Inbox" at bounding box center [245, 74] width 98 height 52
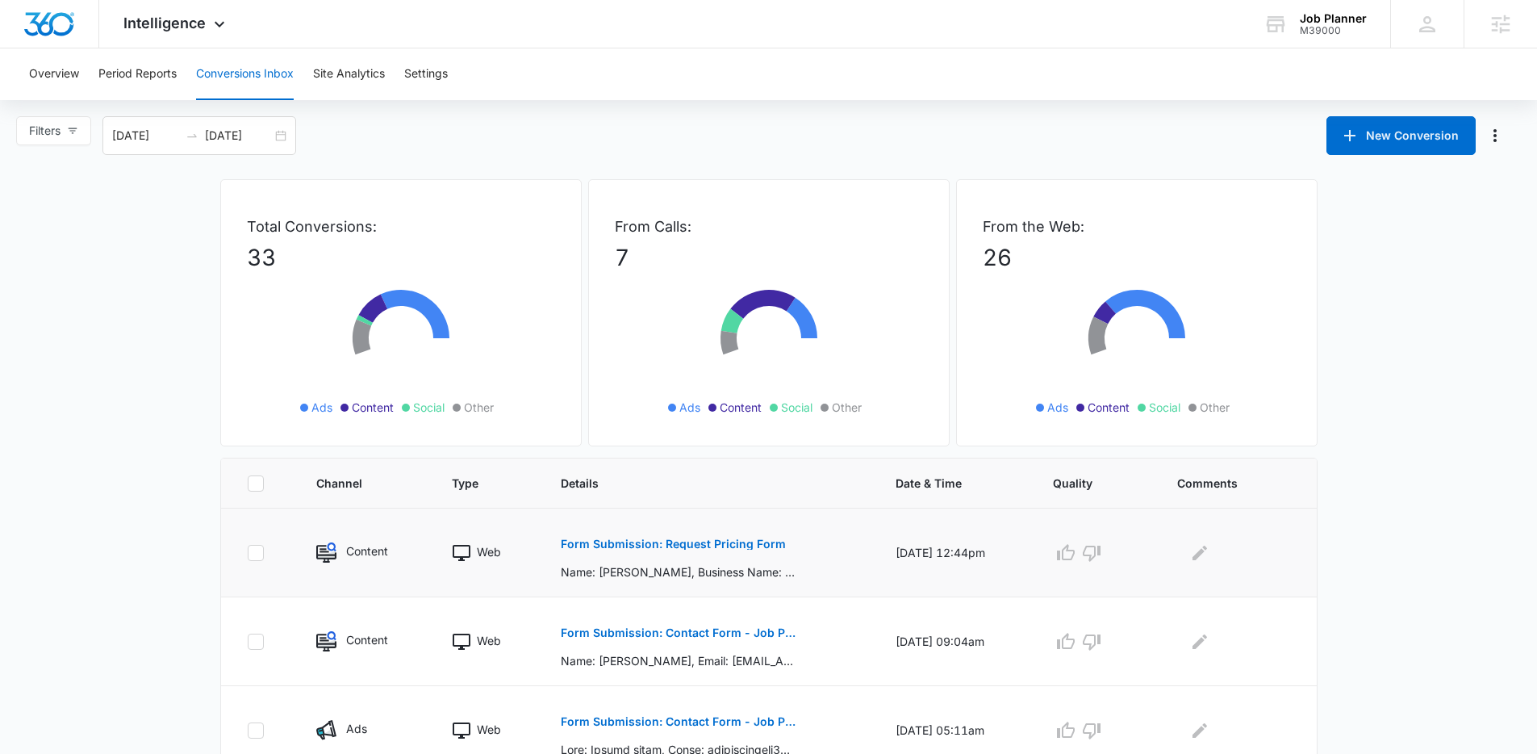
click at [713, 544] on p "Form Submission: Request Pricing Form" at bounding box center [673, 543] width 225 height 11
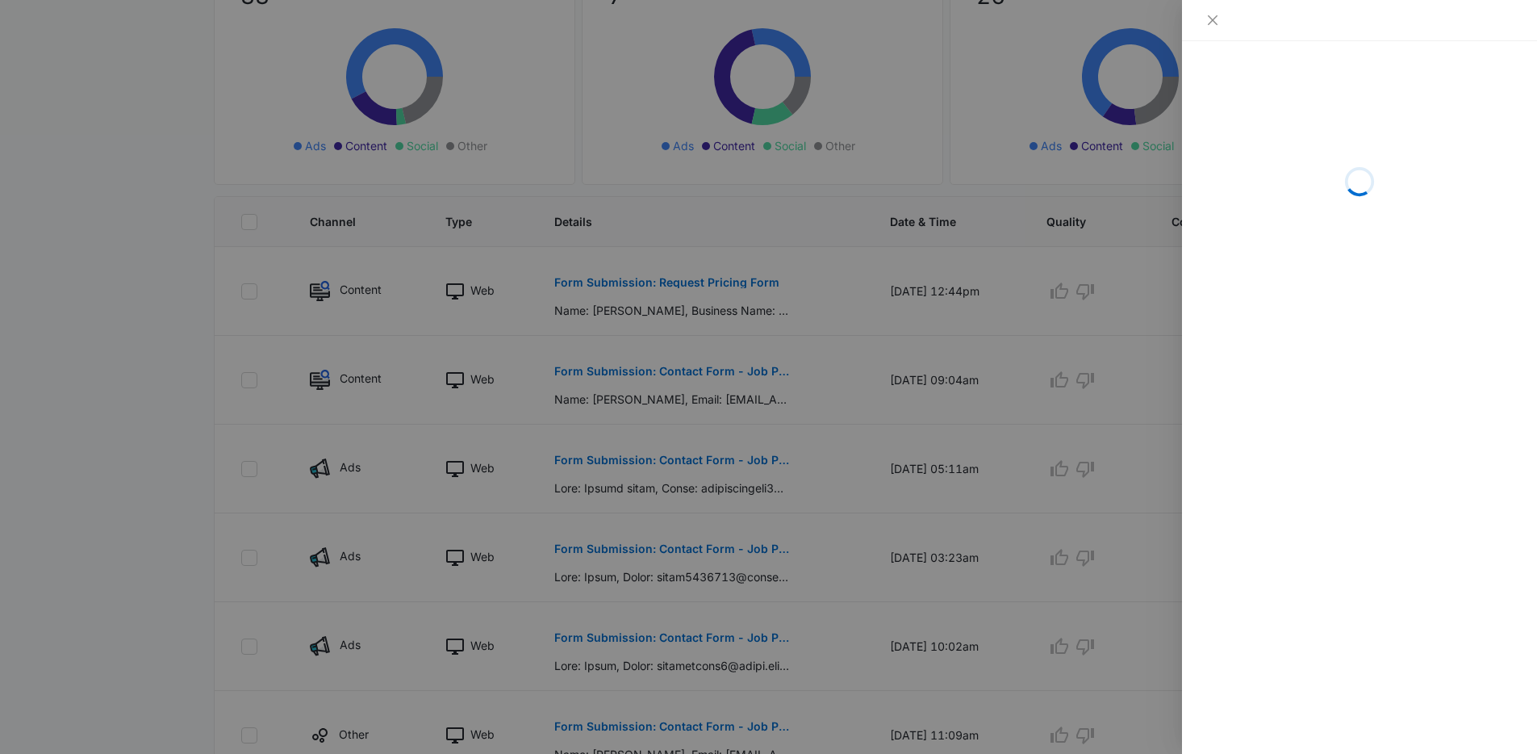
scroll to position [282, 0]
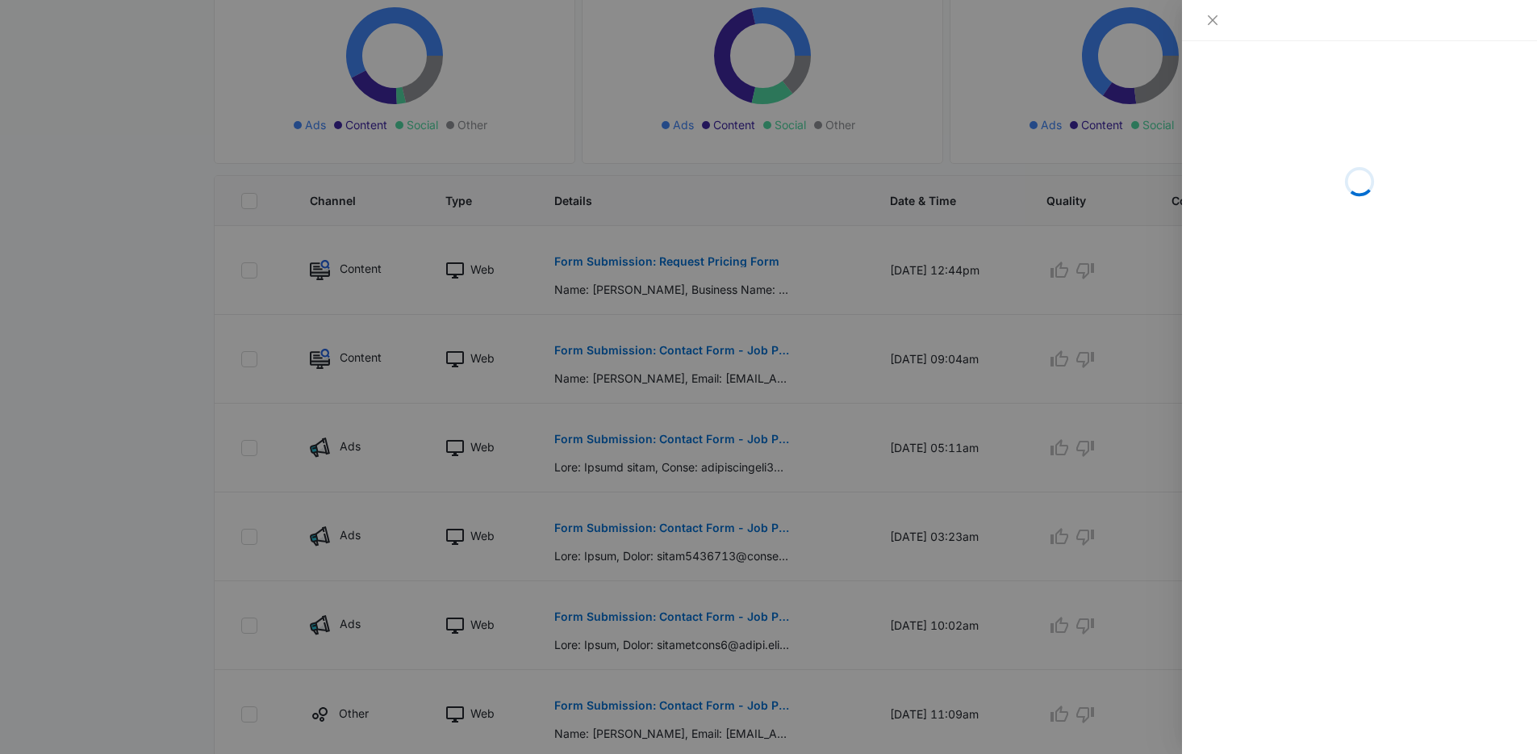
click at [146, 399] on div at bounding box center [768, 377] width 1537 height 754
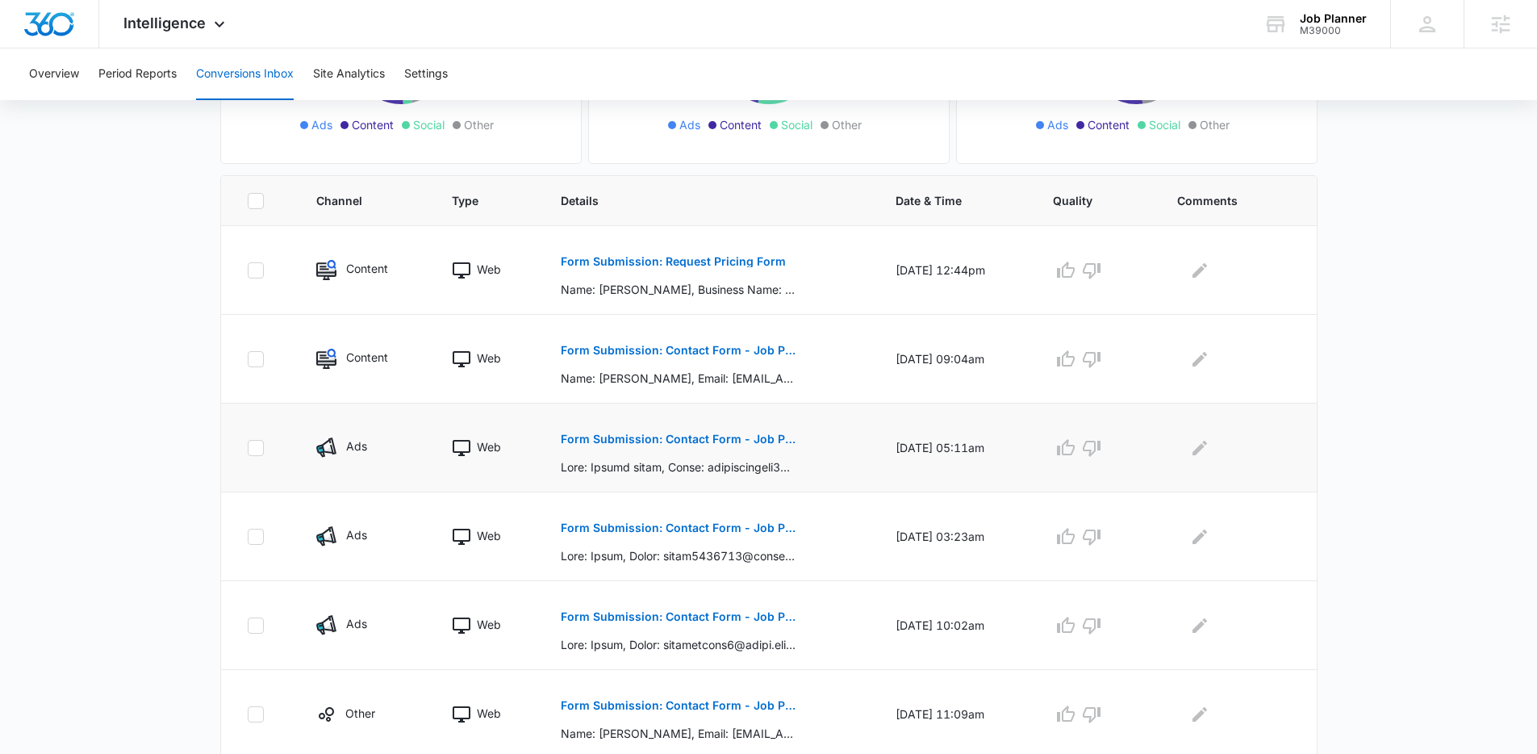
click at [647, 458] on p at bounding box center [678, 466] width 235 height 17
click at [644, 448] on button "Form Submission: Contact Form - Job Planner" at bounding box center [678, 439] width 235 height 39
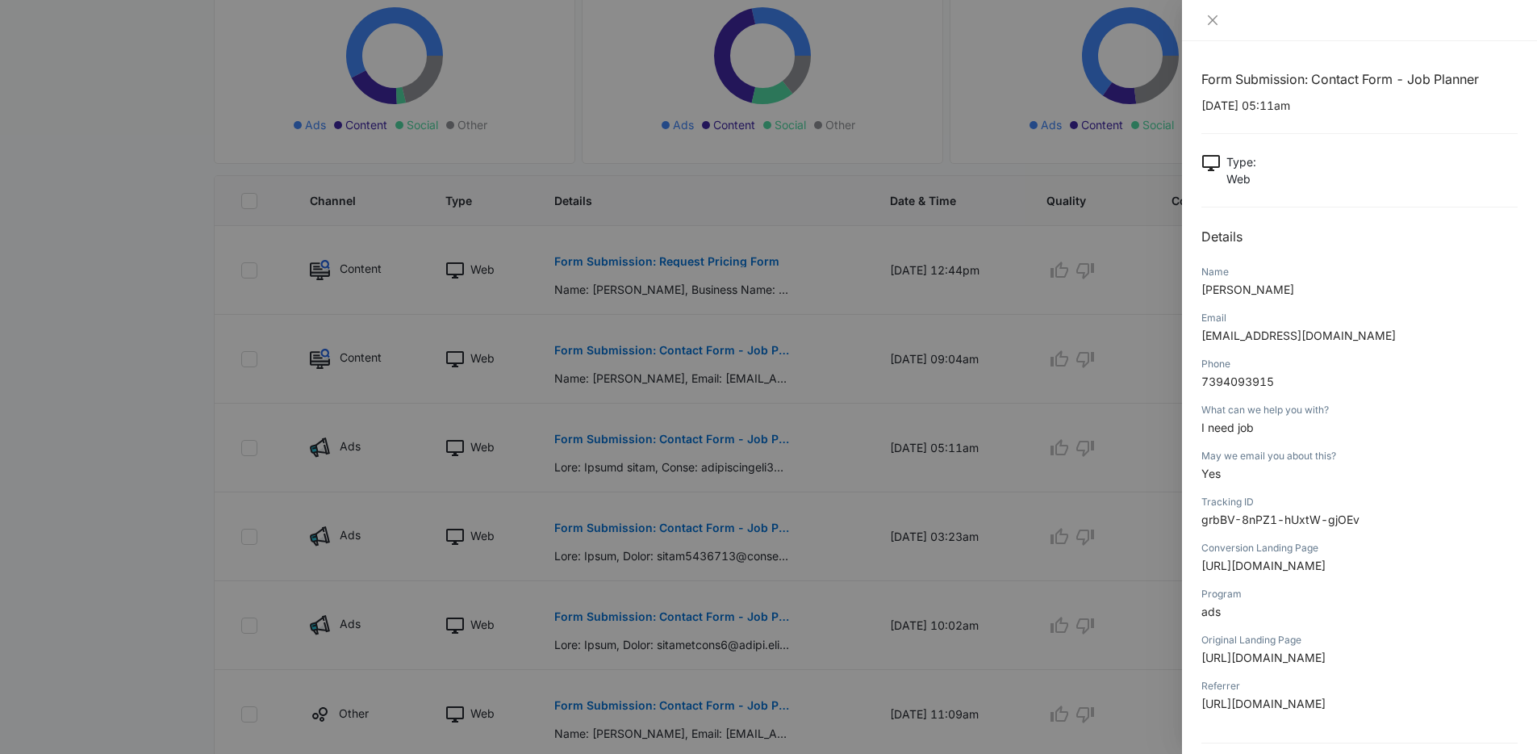
click at [635, 497] on div at bounding box center [768, 377] width 1537 height 754
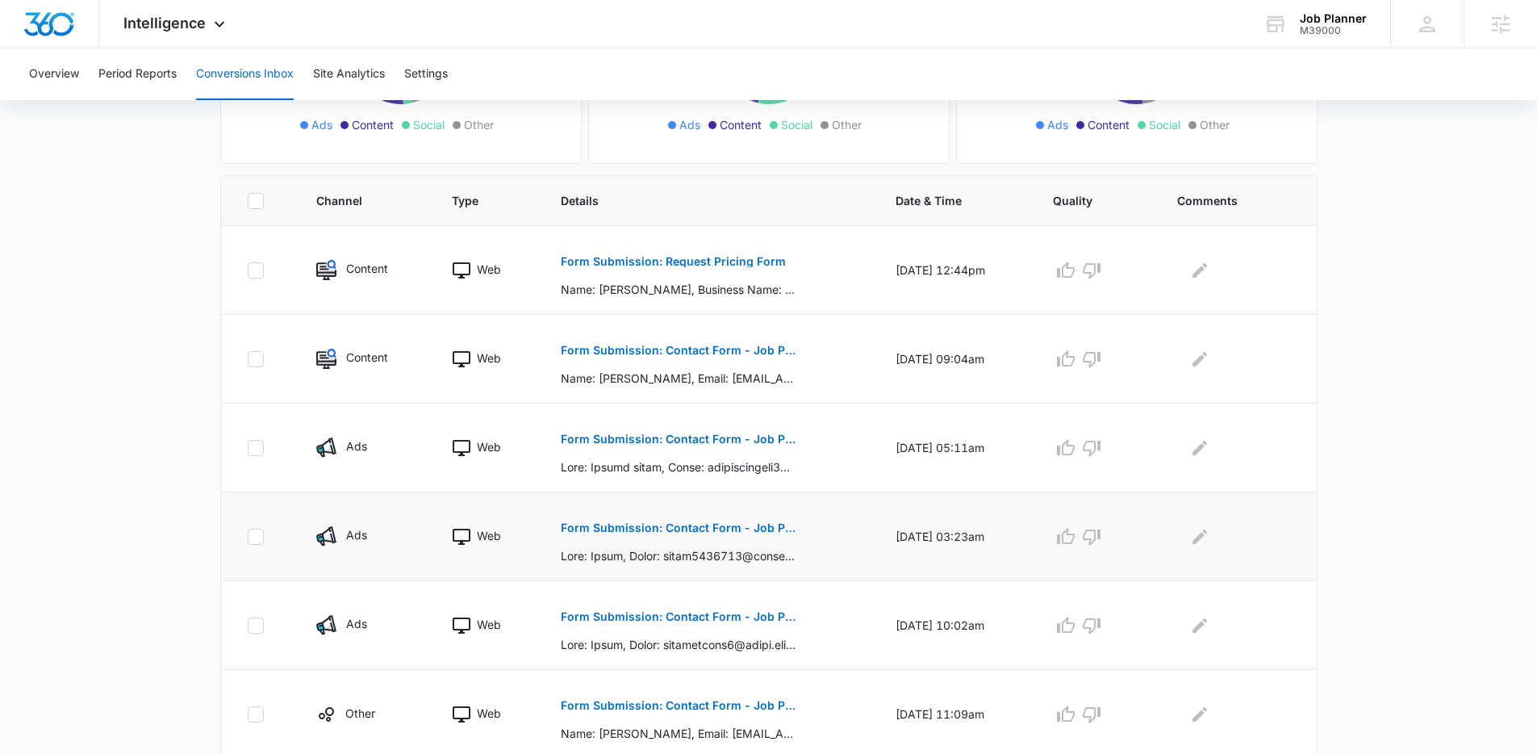
click at [643, 533] on button "Form Submission: Contact Form - Job Planner" at bounding box center [678, 527] width 235 height 39
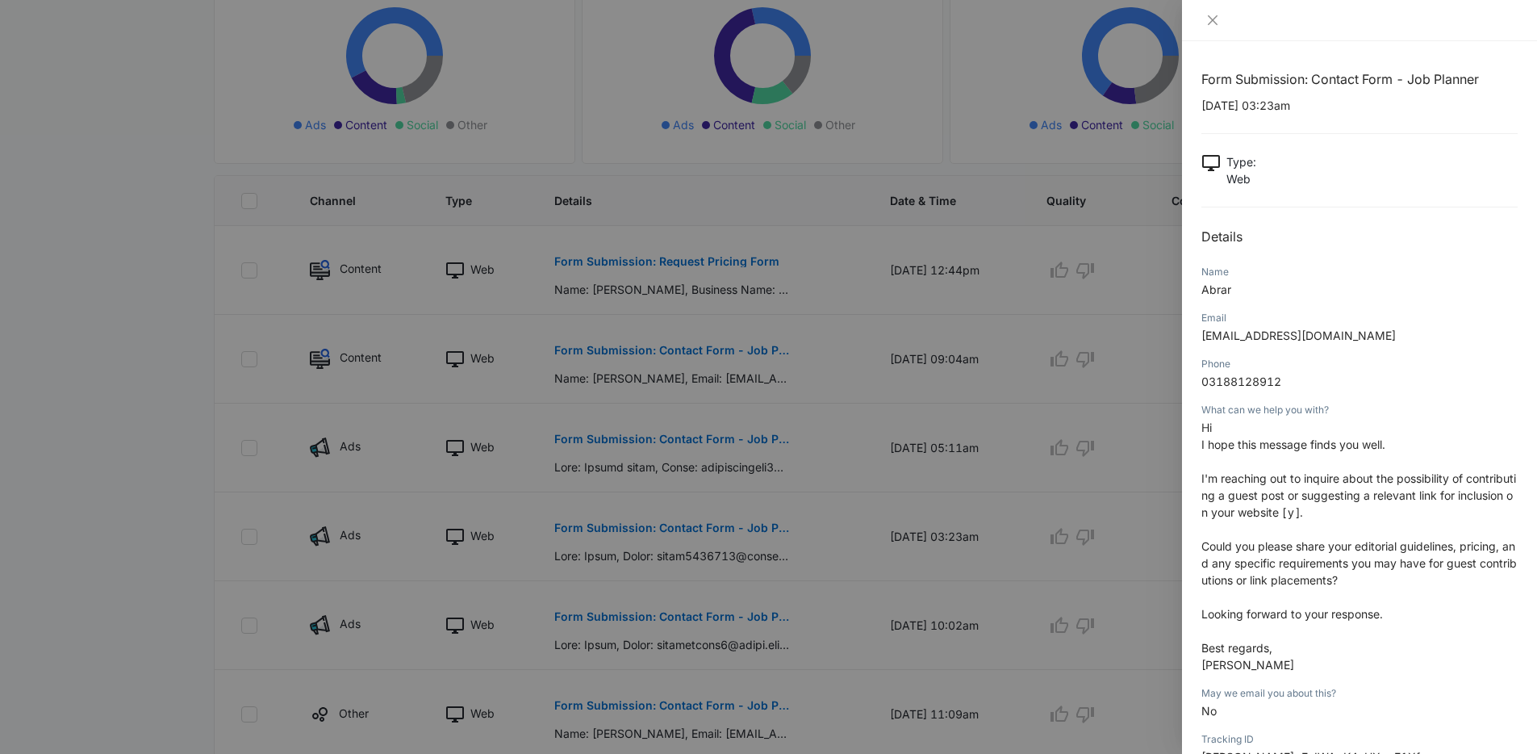
click at [101, 278] on div at bounding box center [768, 377] width 1537 height 754
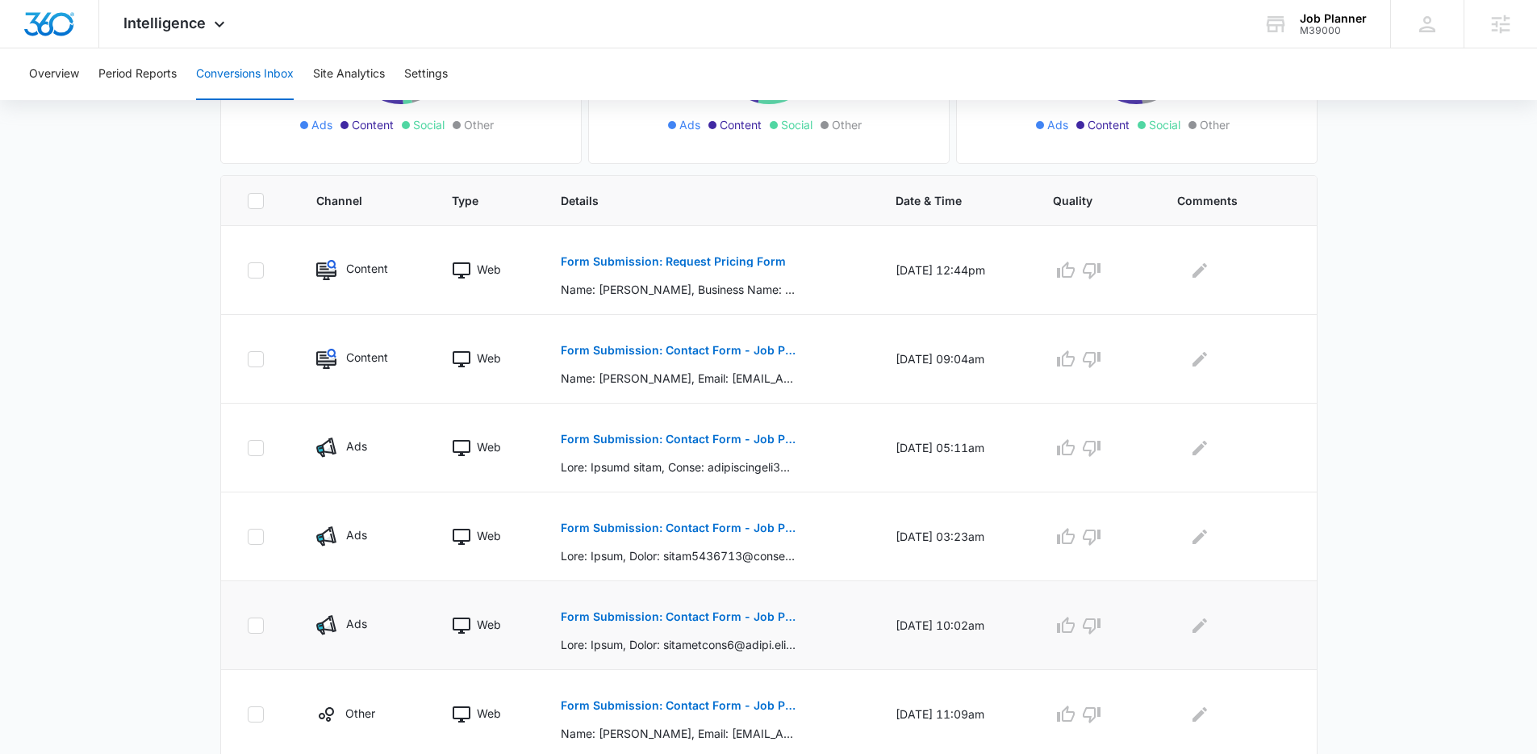
click at [621, 623] on button "Form Submission: Contact Form - Job Planner" at bounding box center [678, 616] width 235 height 39
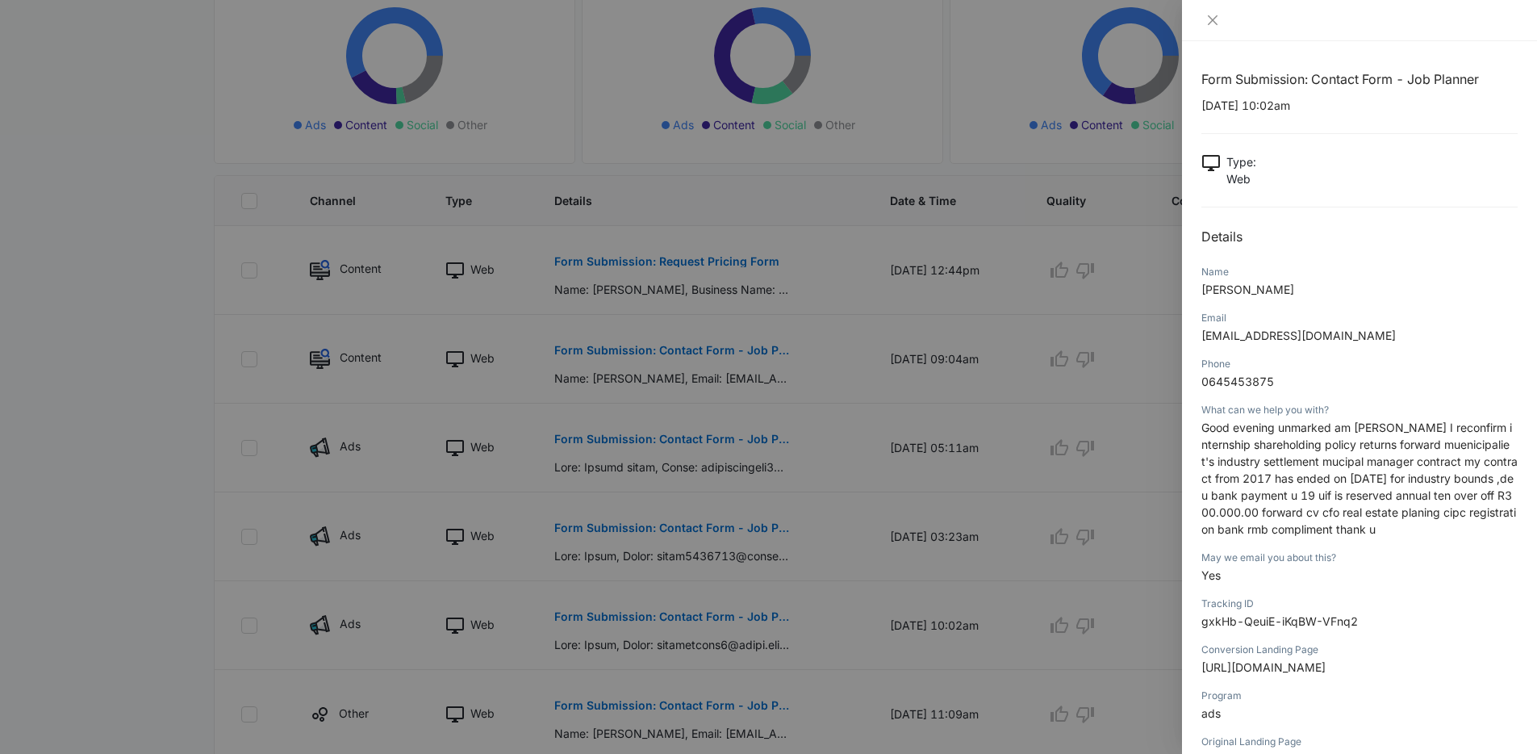
click at [143, 379] on div at bounding box center [768, 377] width 1537 height 754
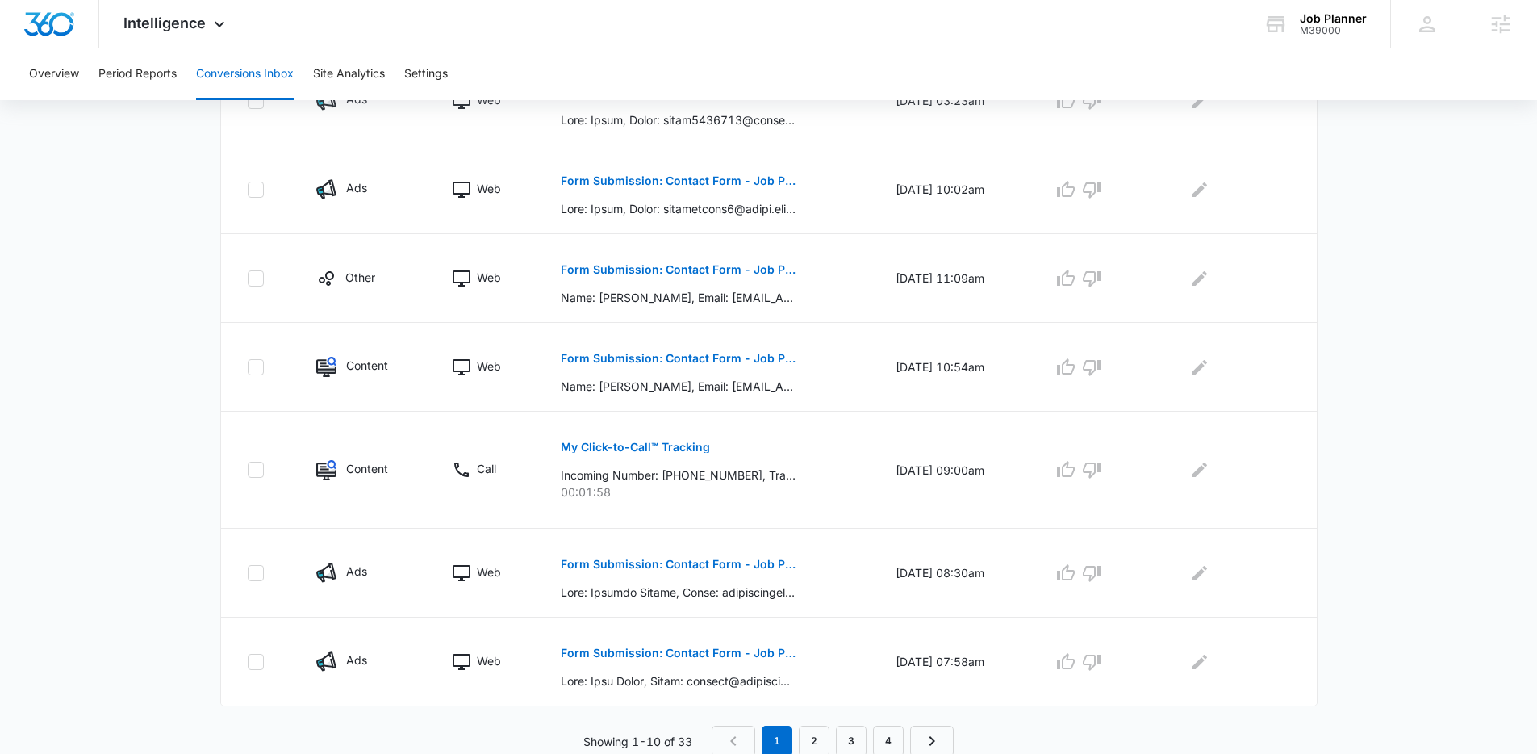
scroll to position [721, 0]
click at [595, 551] on button "Form Submission: Contact Form - Job Planner" at bounding box center [678, 561] width 235 height 39
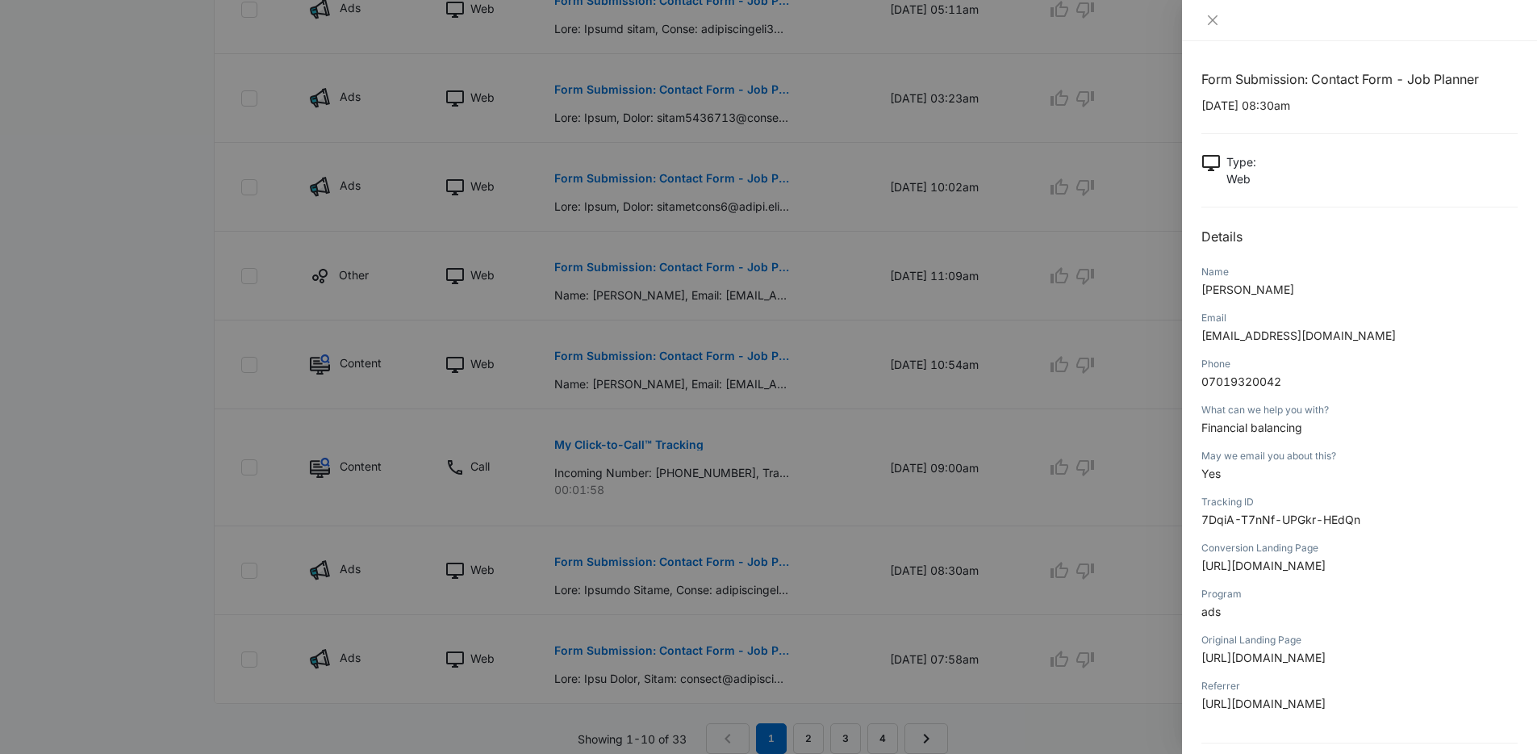
click at [140, 385] on div at bounding box center [768, 377] width 1537 height 754
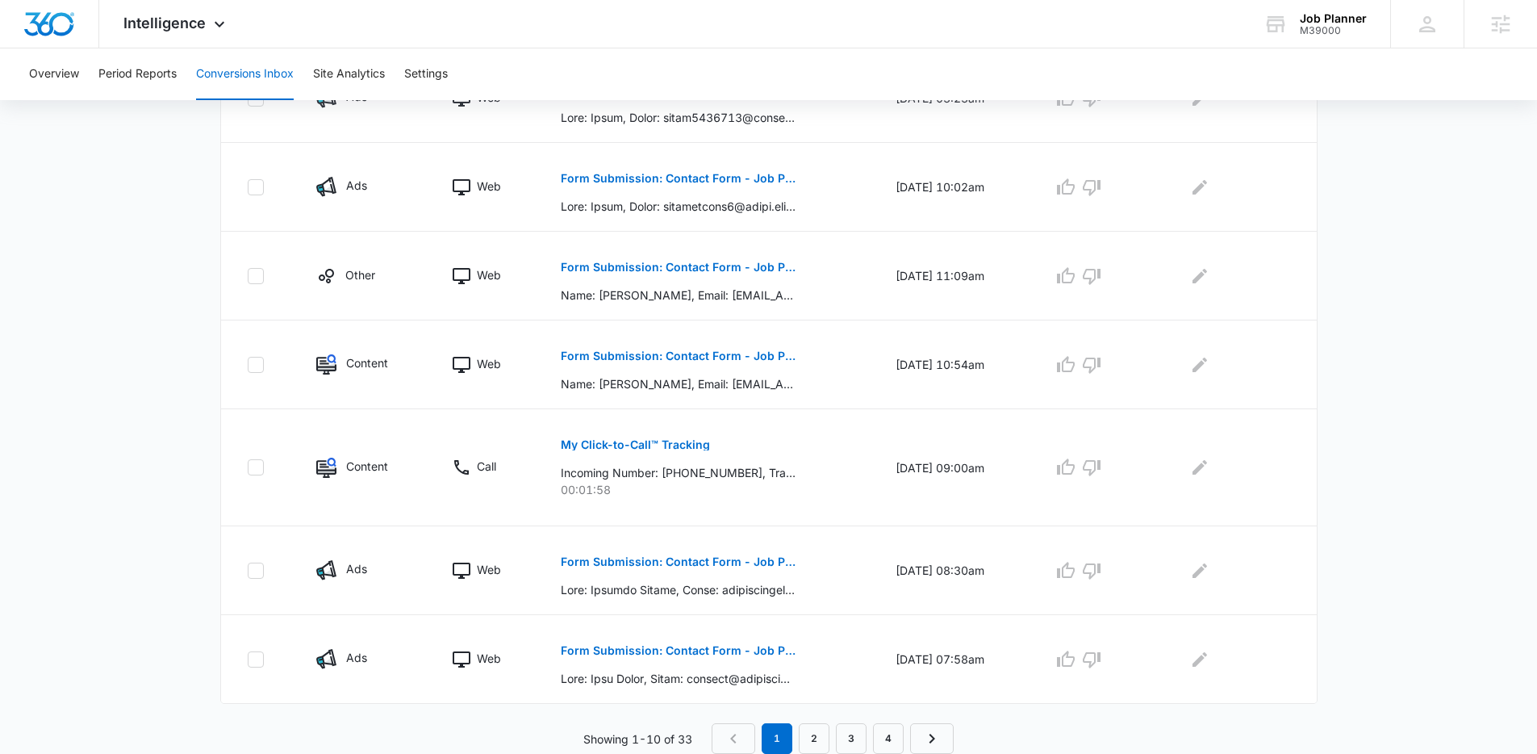
click at [705, 654] on p "Form Submission: Contact Form - Job Planner" at bounding box center [678, 650] width 235 height 11
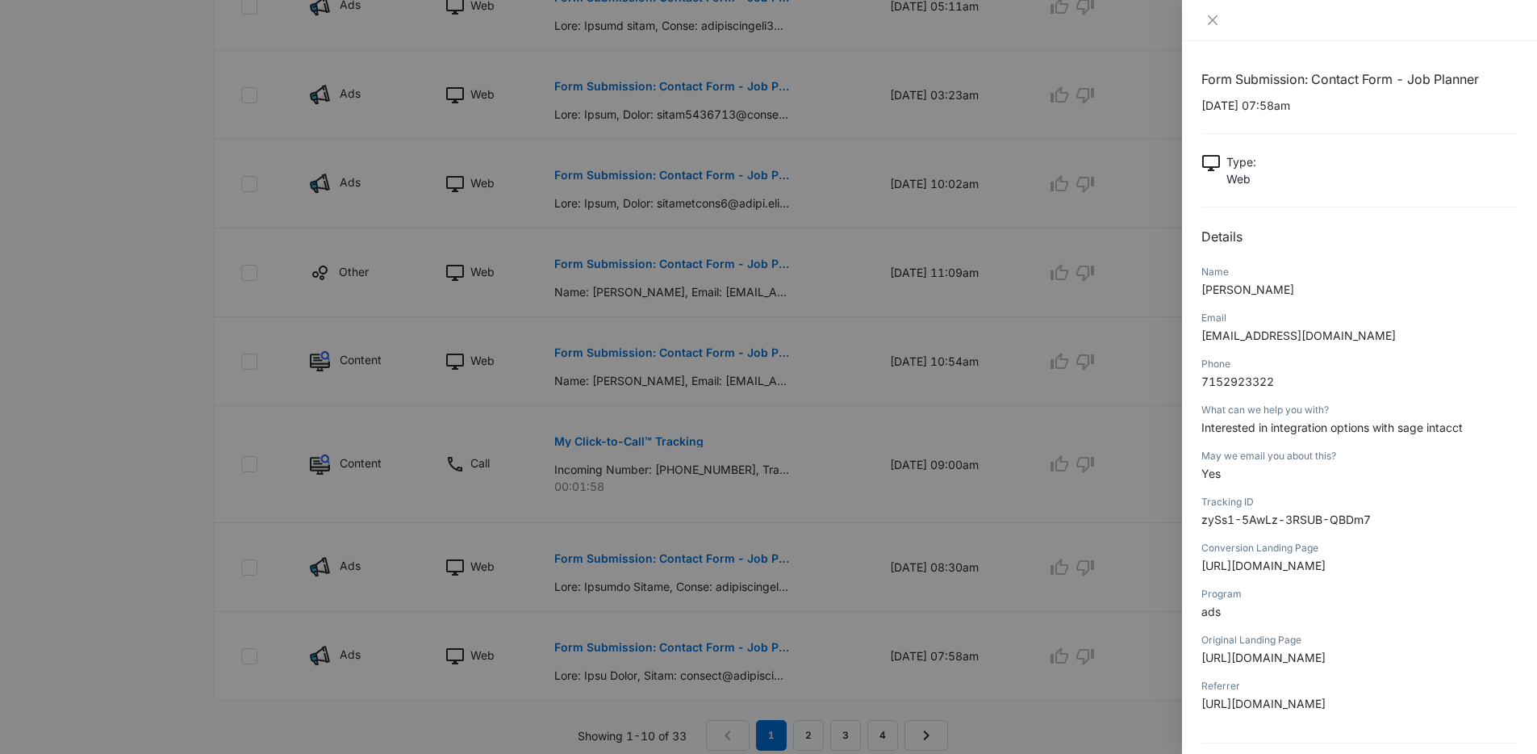
click at [206, 492] on div at bounding box center [768, 377] width 1537 height 754
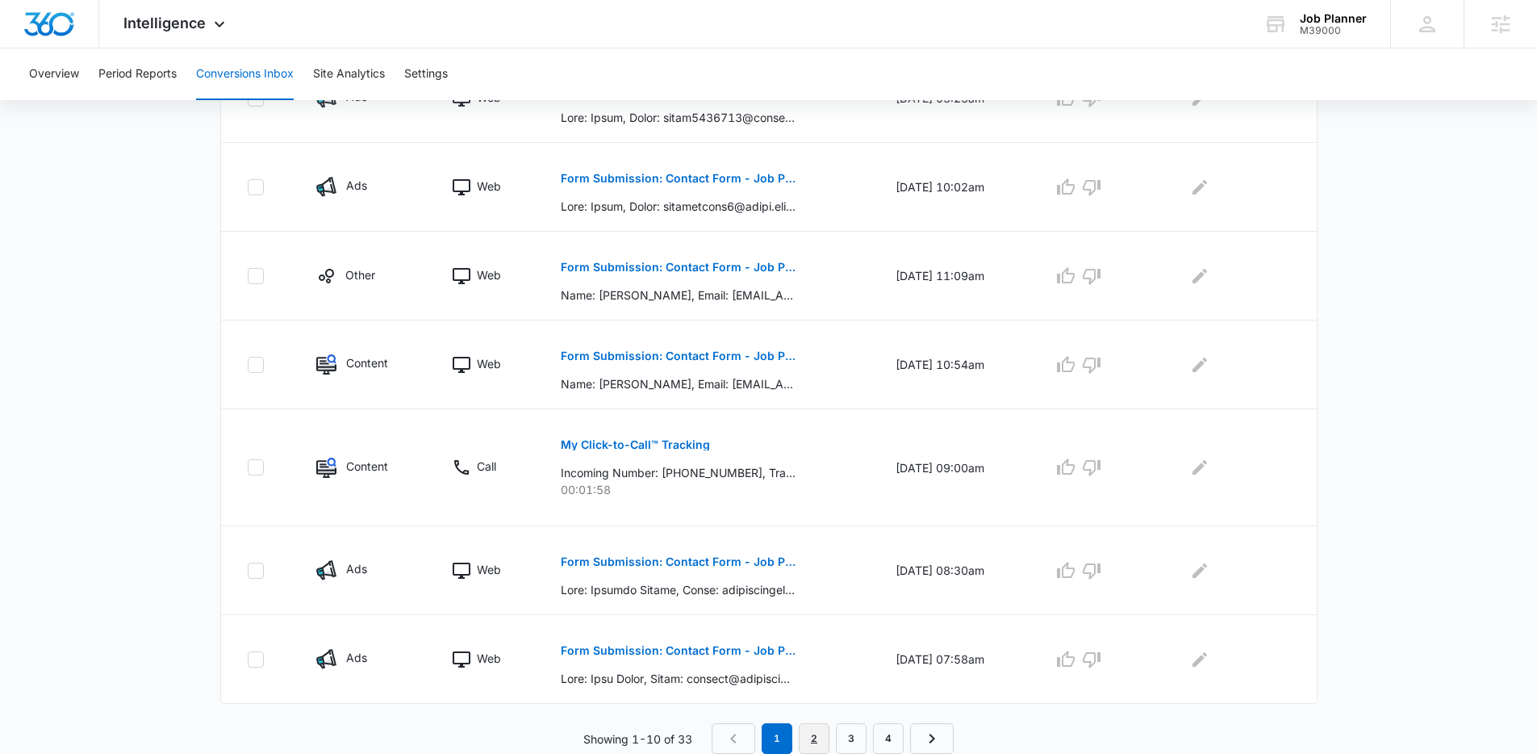
click at [817, 742] on link "2" at bounding box center [814, 738] width 31 height 31
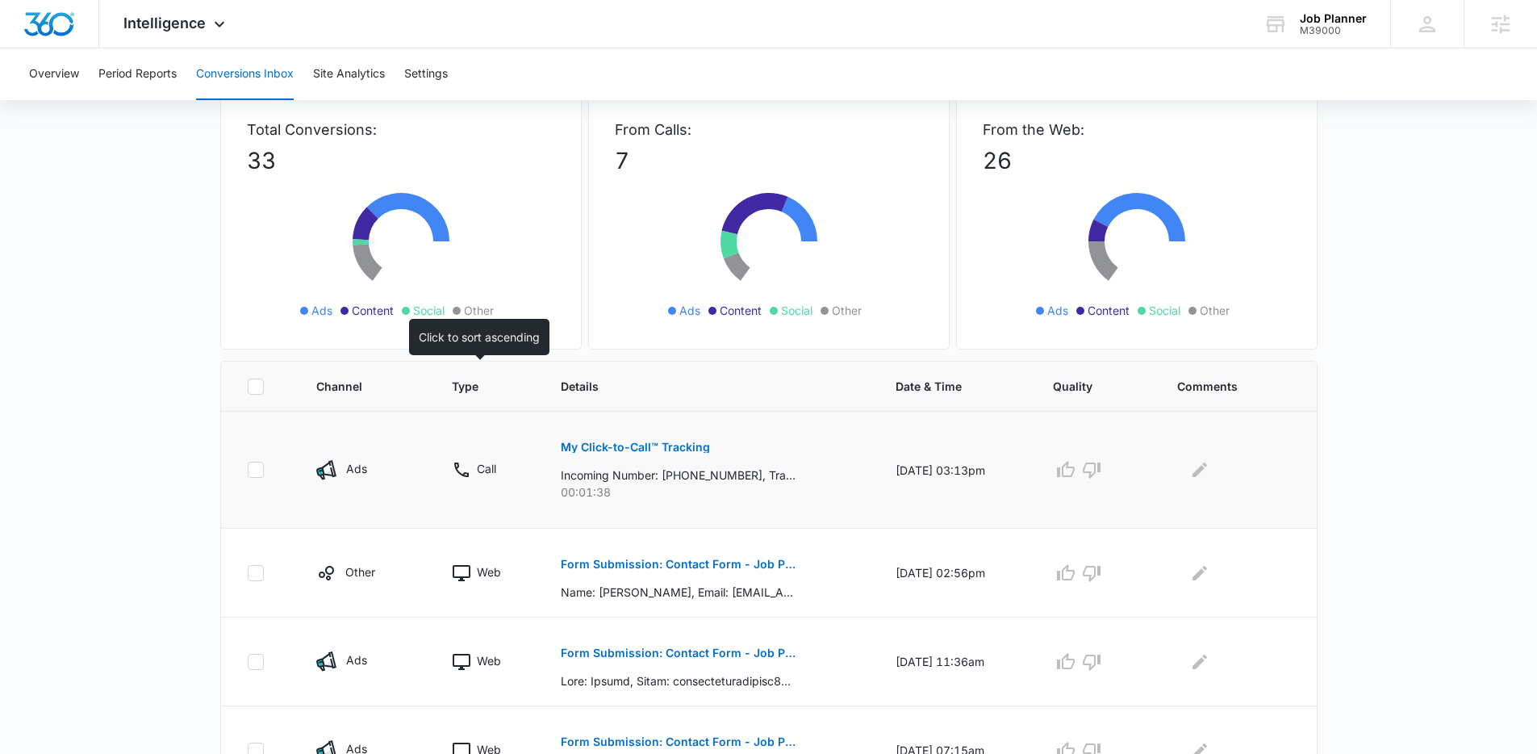
scroll to position [158, 0]
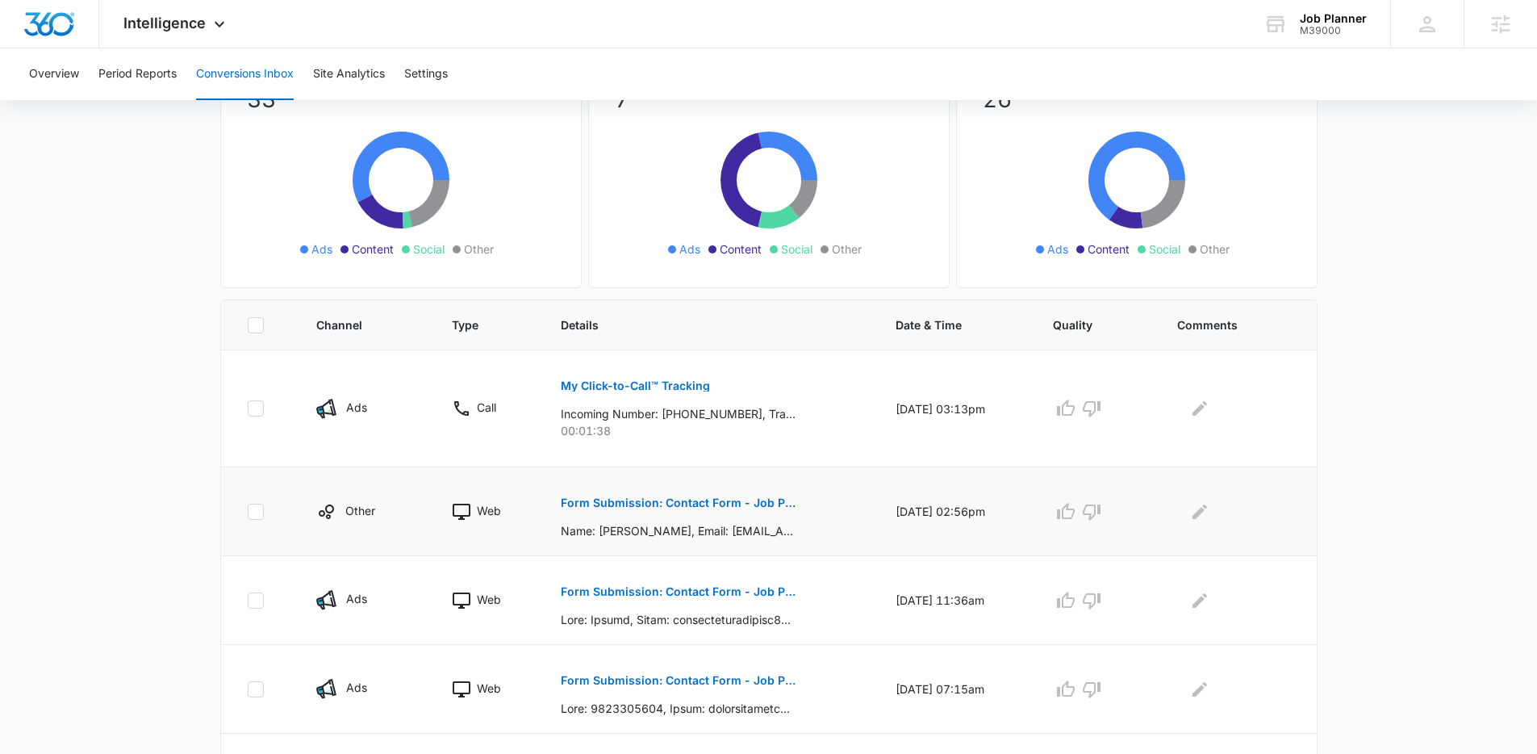
drag, startPoint x: 698, startPoint y: 500, endPoint x: 785, endPoint y: 491, distance: 87.6
click at [785, 491] on button "Form Submission: Contact Form - Job Planner" at bounding box center [678, 502] width 235 height 39
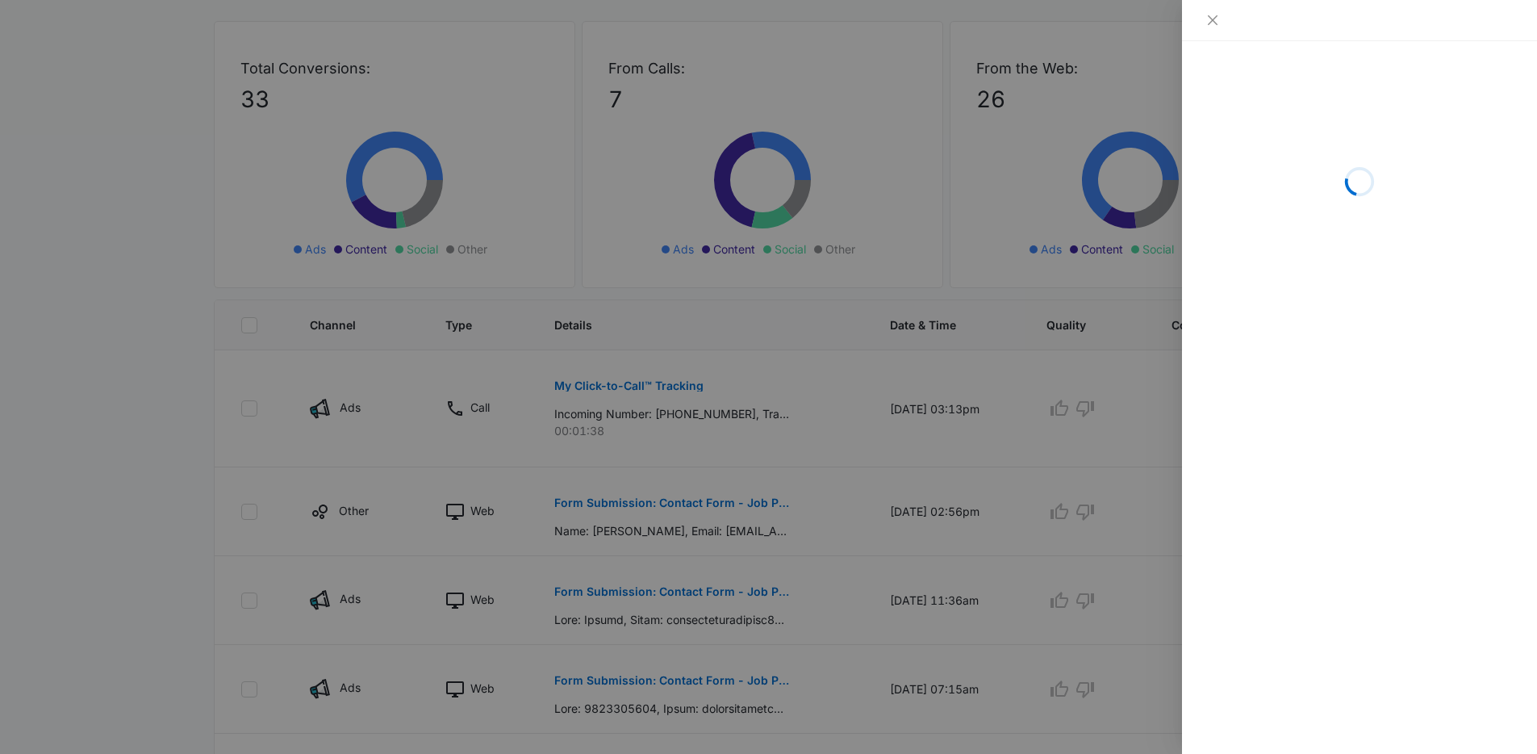
click at [686, 583] on div at bounding box center [768, 377] width 1537 height 754
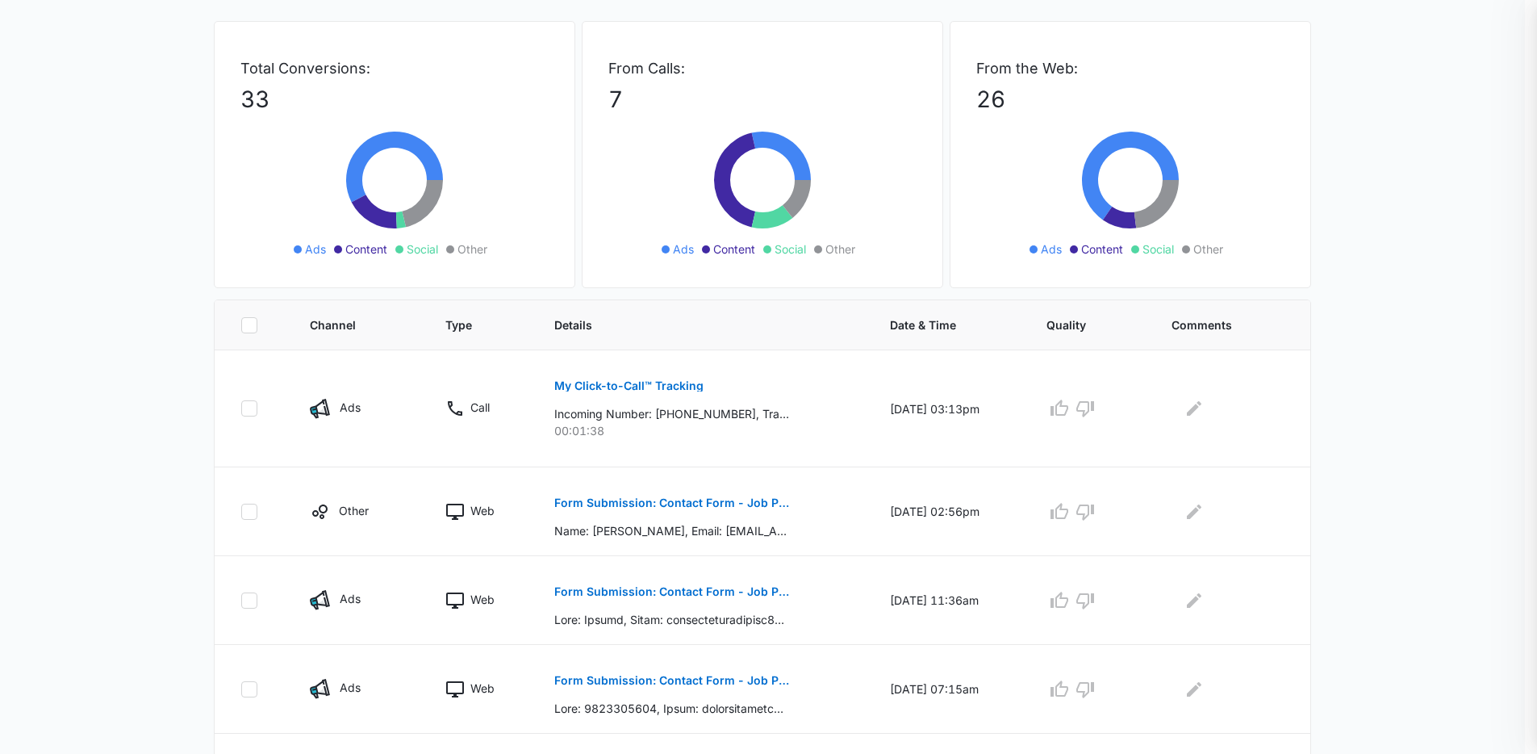
click at [686, 590] on div at bounding box center [768, 377] width 1537 height 754
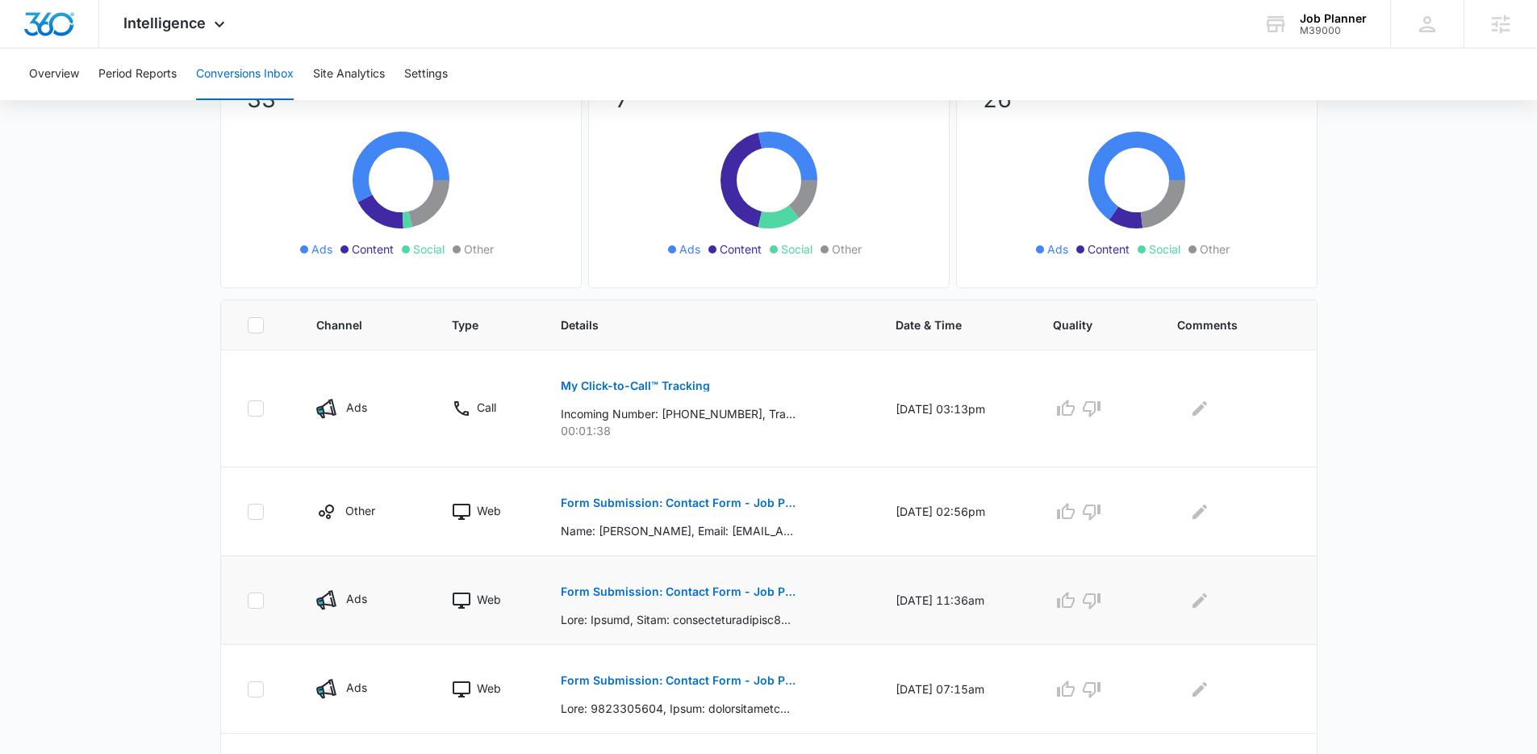
click at [700, 590] on p "Form Submission: Contact Form - Job Planner" at bounding box center [678, 591] width 235 height 11
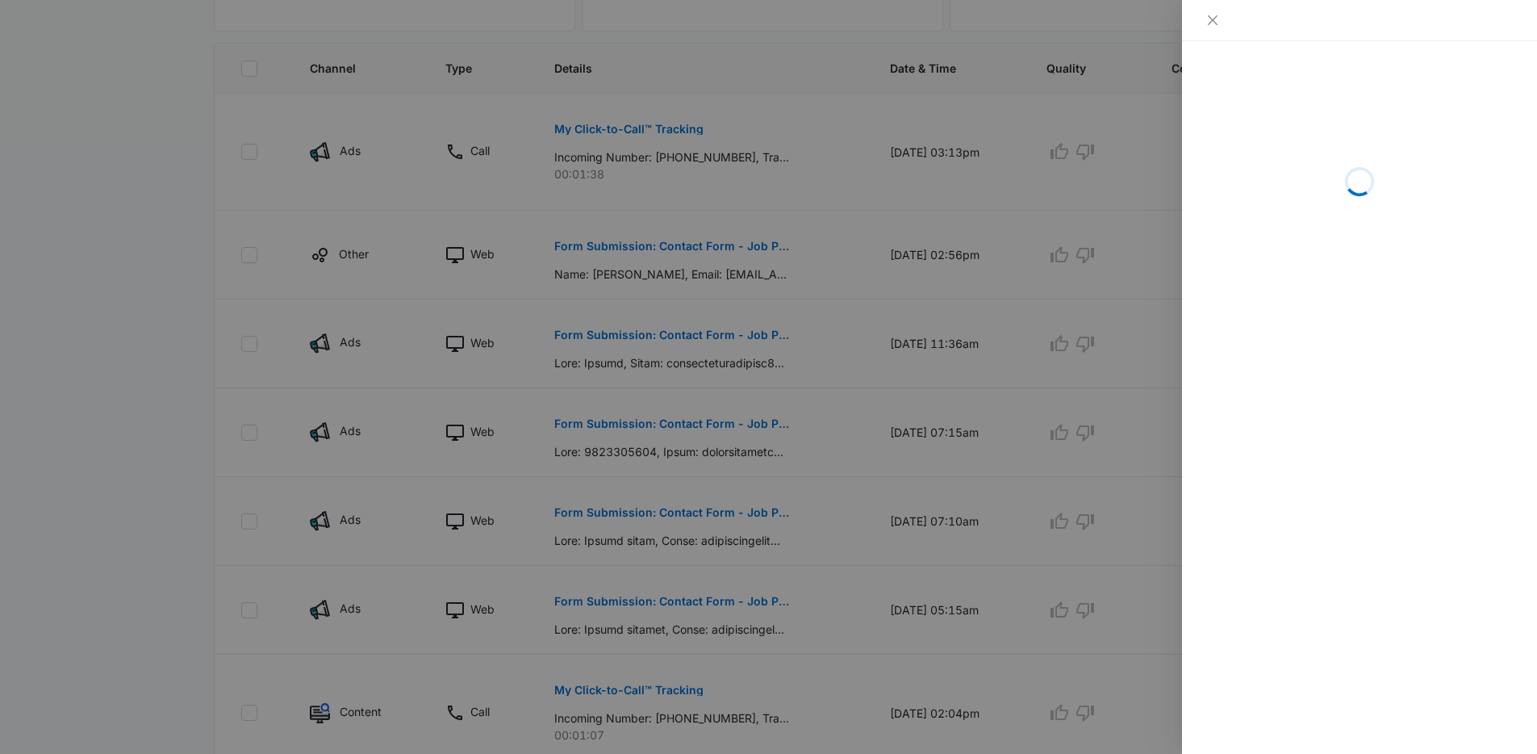
scroll to position [420, 0]
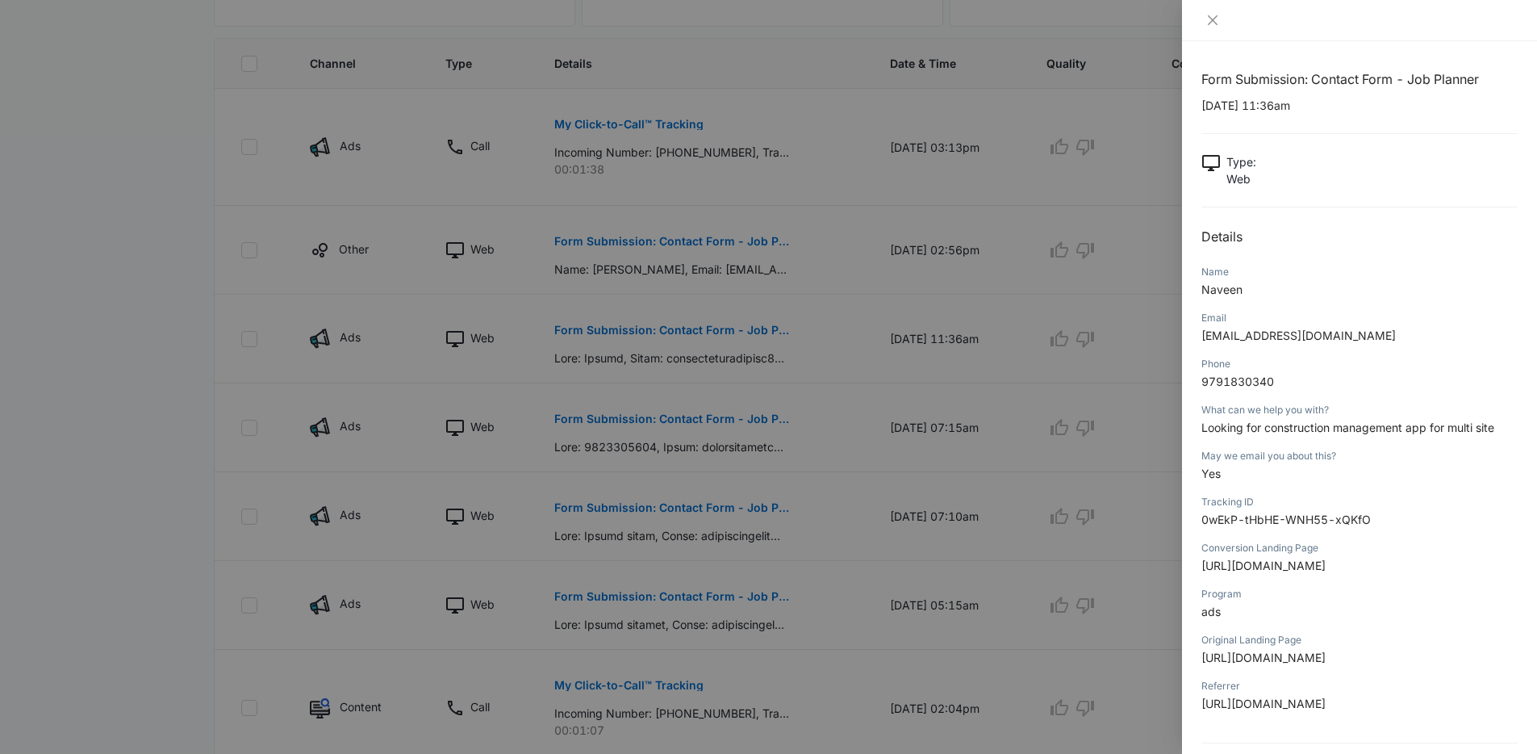
click at [905, 440] on div at bounding box center [768, 377] width 1537 height 754
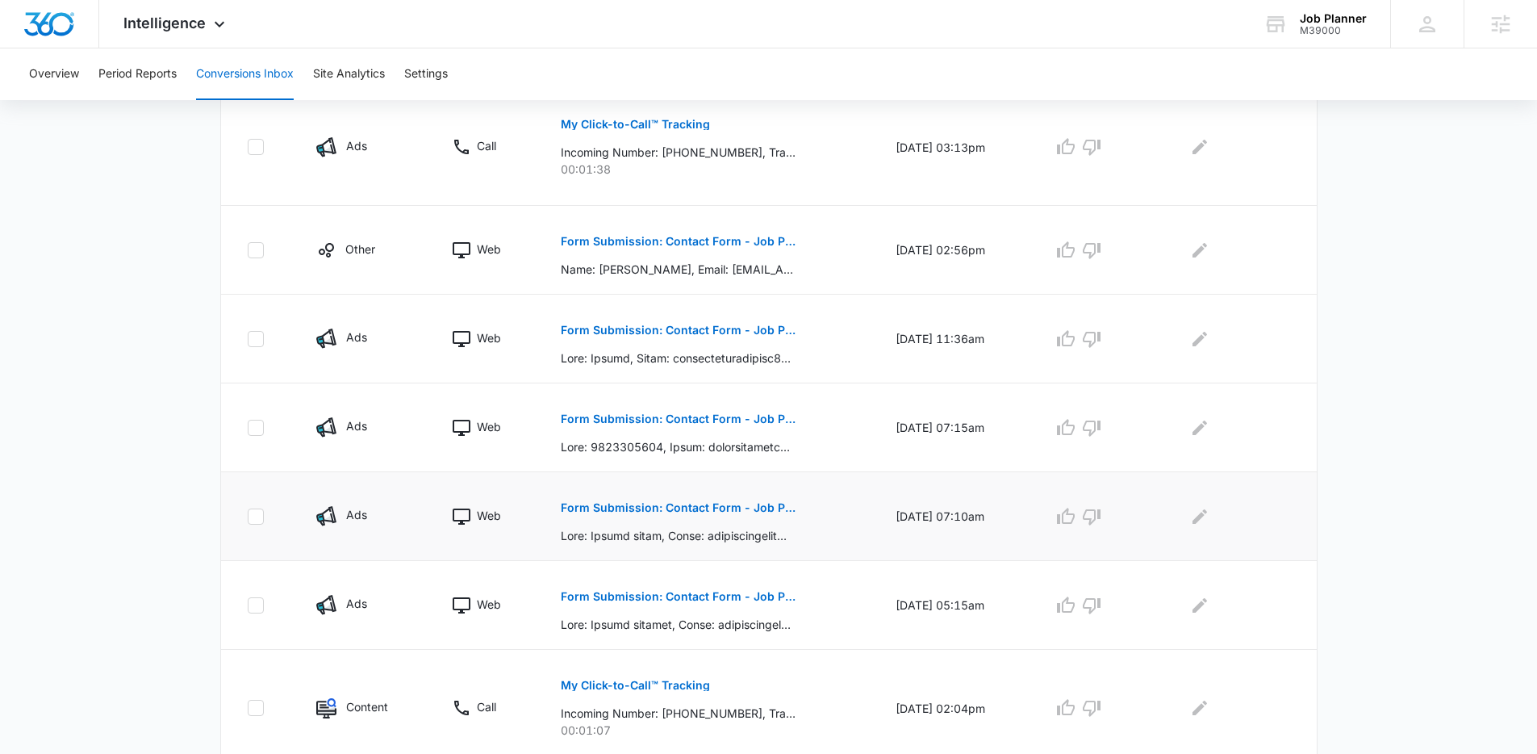
click at [731, 504] on p "Form Submission: Contact Form - Job Planner" at bounding box center [678, 507] width 235 height 11
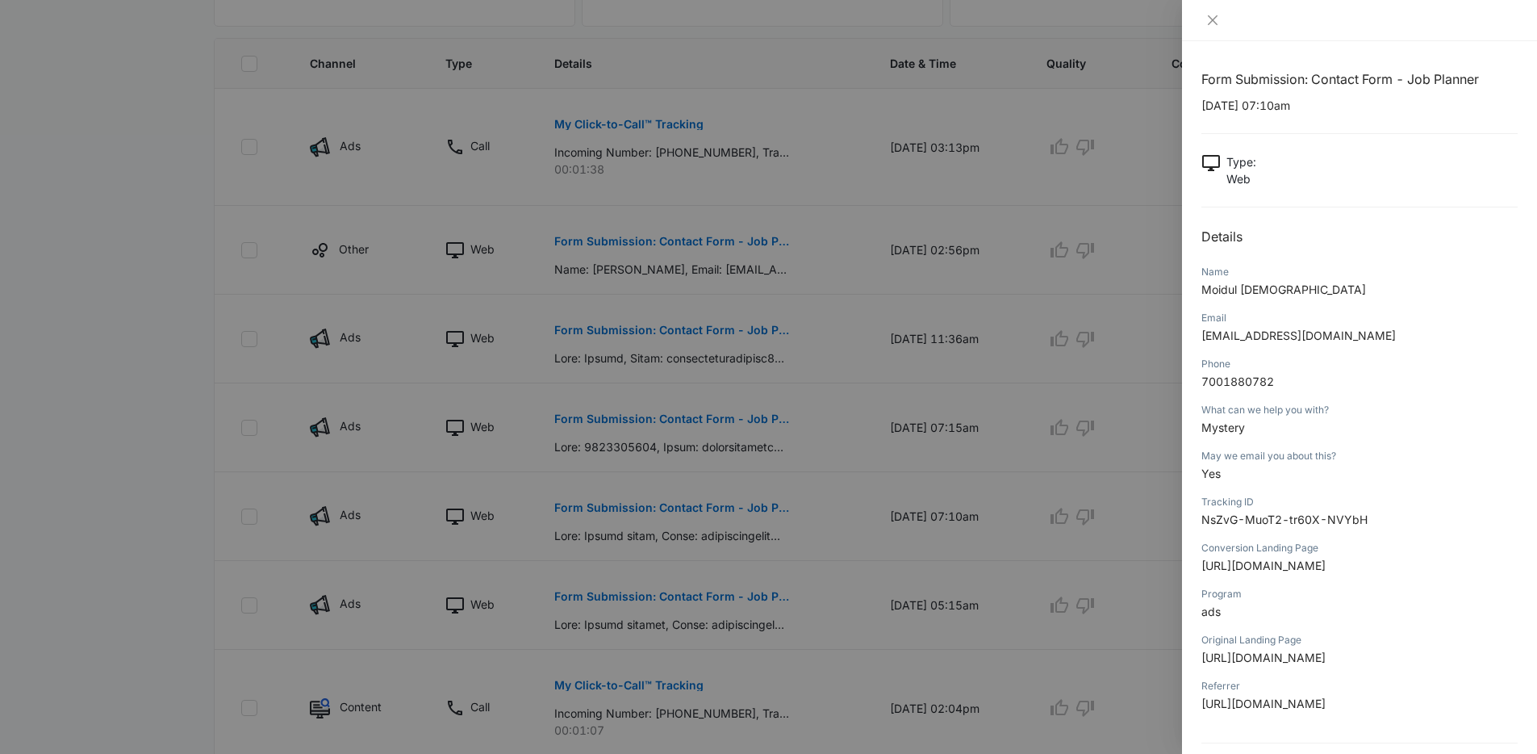
click at [222, 398] on div at bounding box center [768, 377] width 1537 height 754
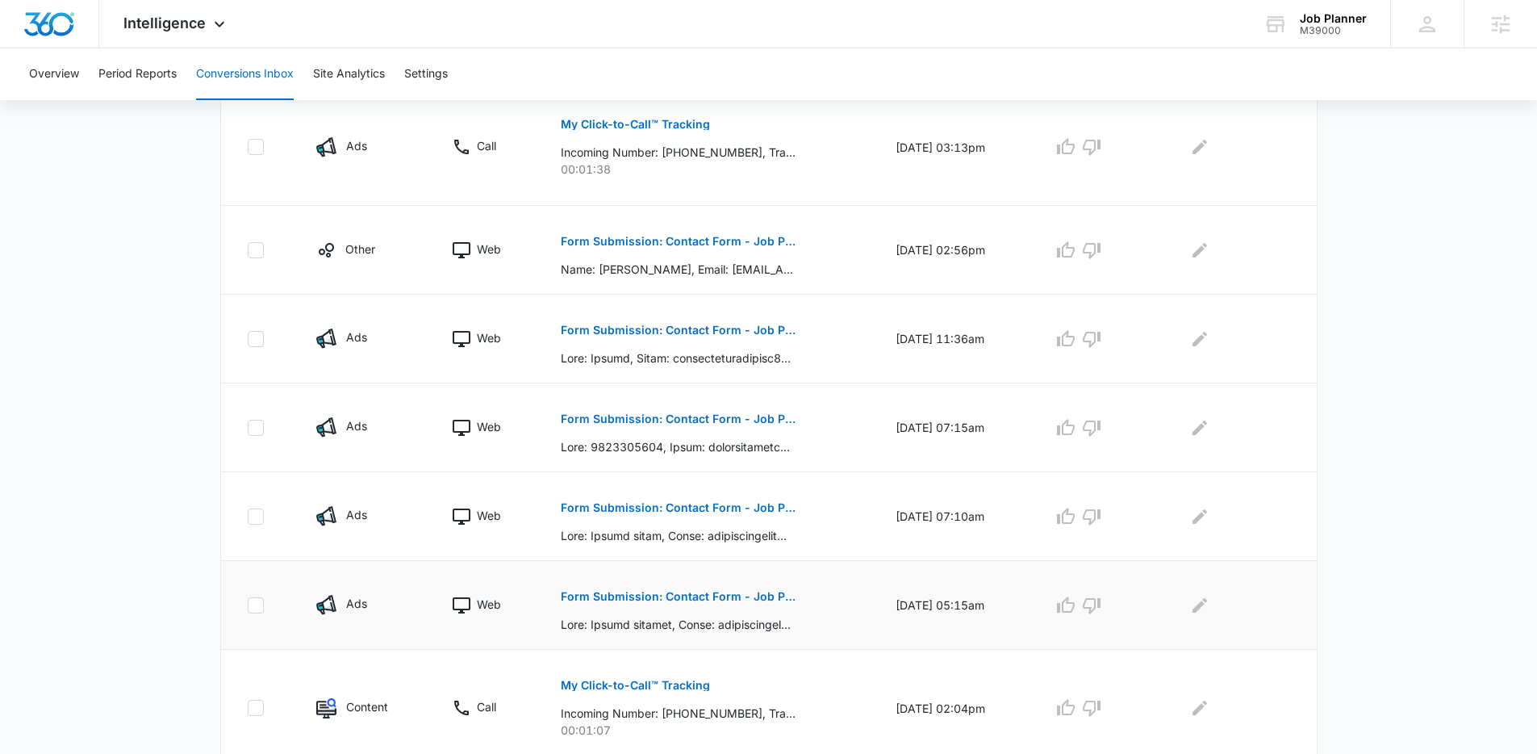
click at [648, 599] on p "Form Submission: Contact Form - Job Planner" at bounding box center [678, 596] width 235 height 11
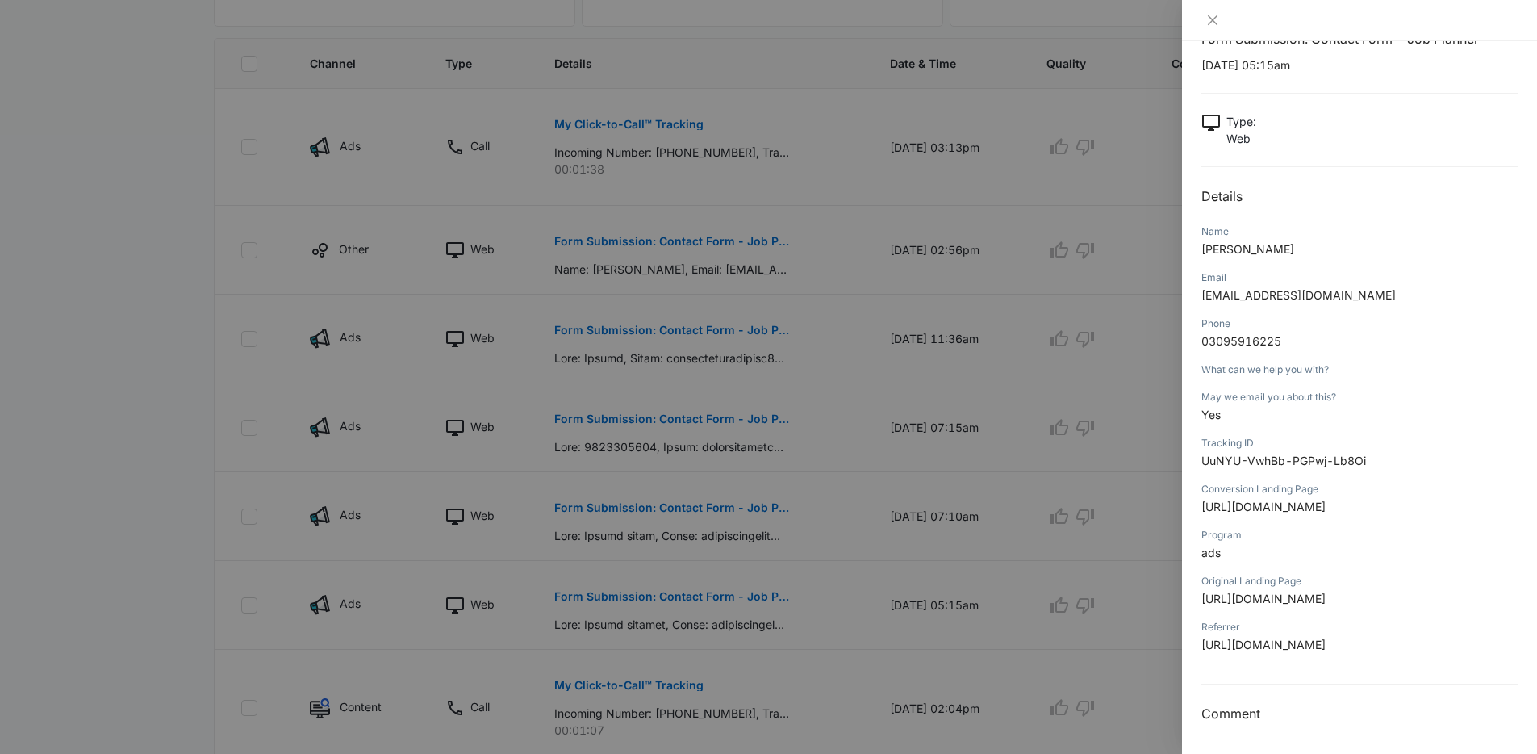
scroll to position [396, 0]
click at [207, 367] on div at bounding box center [768, 377] width 1537 height 754
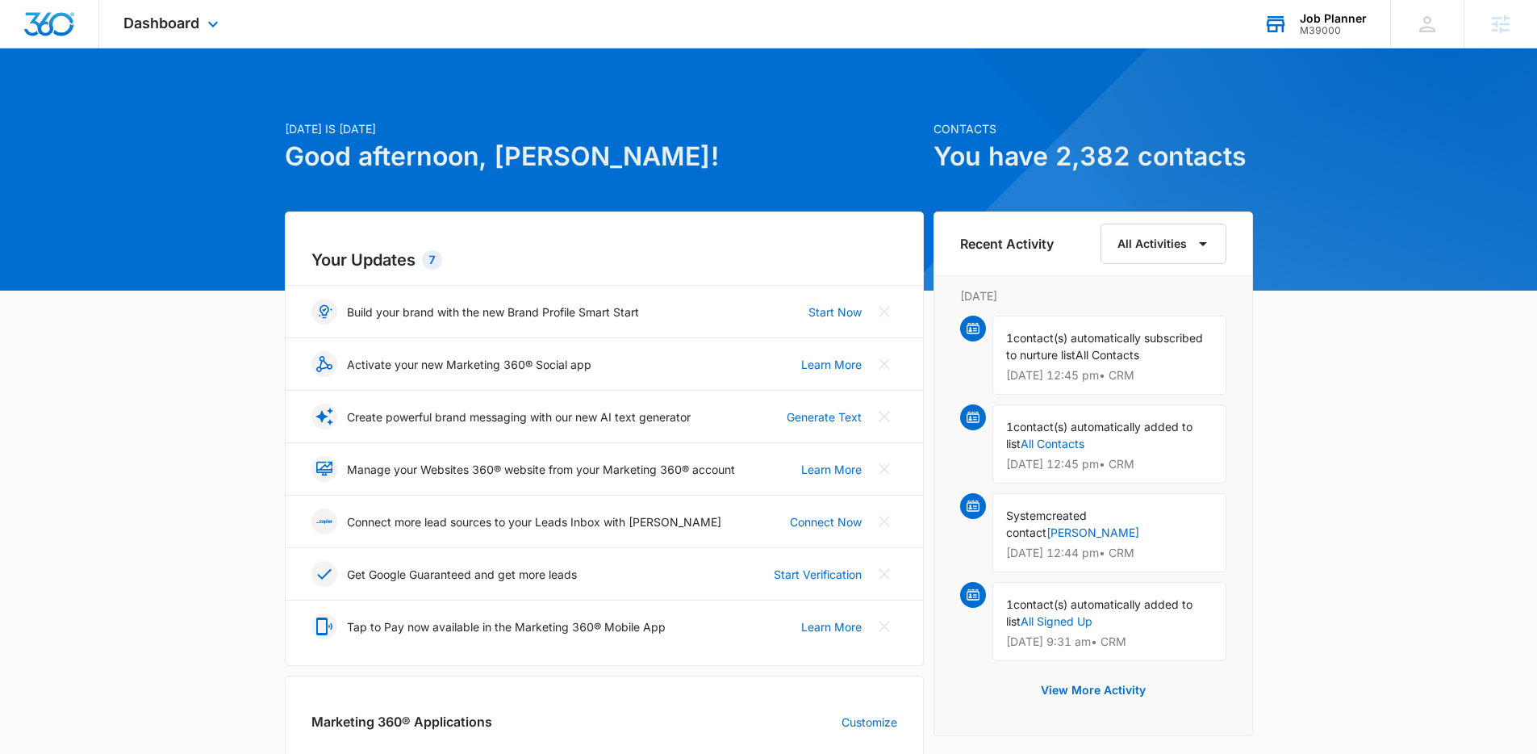
click at [1319, 38] on div "Job Planner M39000 Your Accounts View All" at bounding box center [1314, 24] width 151 height 48
click at [1311, 31] on div "M39000" at bounding box center [1333, 30] width 67 height 11
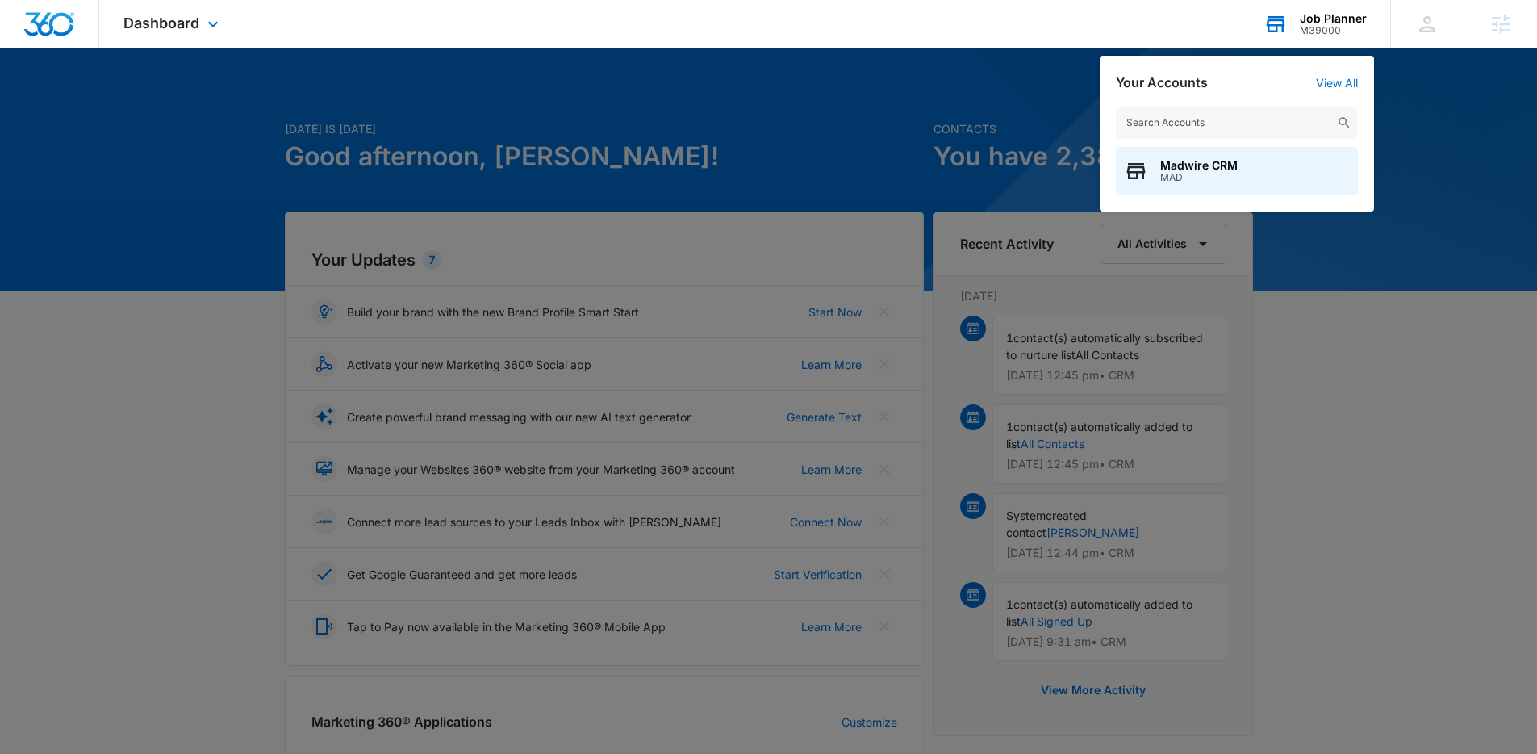
click at [1280, 98] on div "Madwire CRM MAD" at bounding box center [1237, 150] width 274 height 121
click at [1278, 113] on input "text" at bounding box center [1237, 123] width 242 height 32
type input "lotto [US_STATE]"
click at [1160, 157] on div "Lotto [US_STATE] M35948" at bounding box center [1237, 171] width 242 height 48
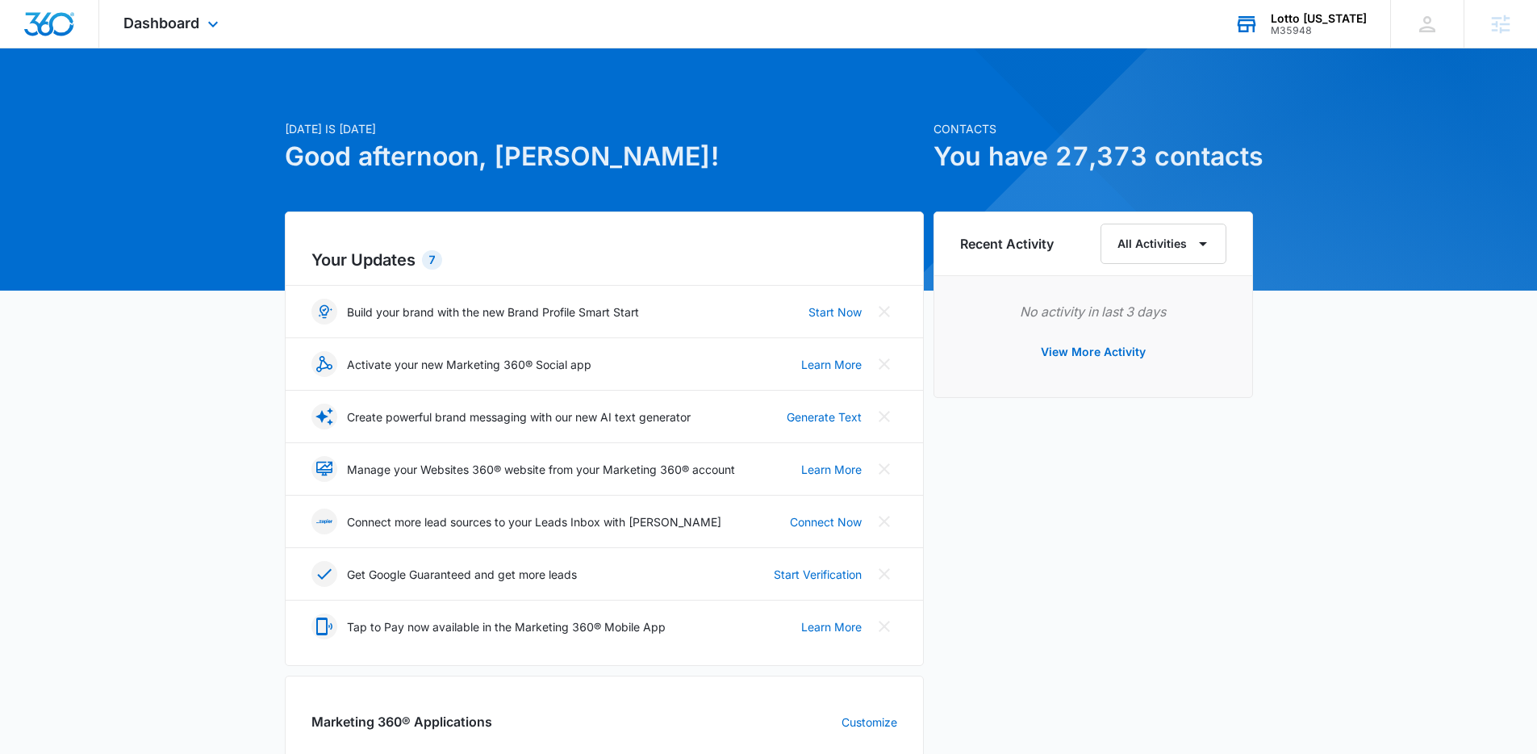
click at [199, 45] on div "Dashboard Apps Reputation Forms CRM Email Social POS Content Ads Intelligence F…" at bounding box center [173, 24] width 148 height 48
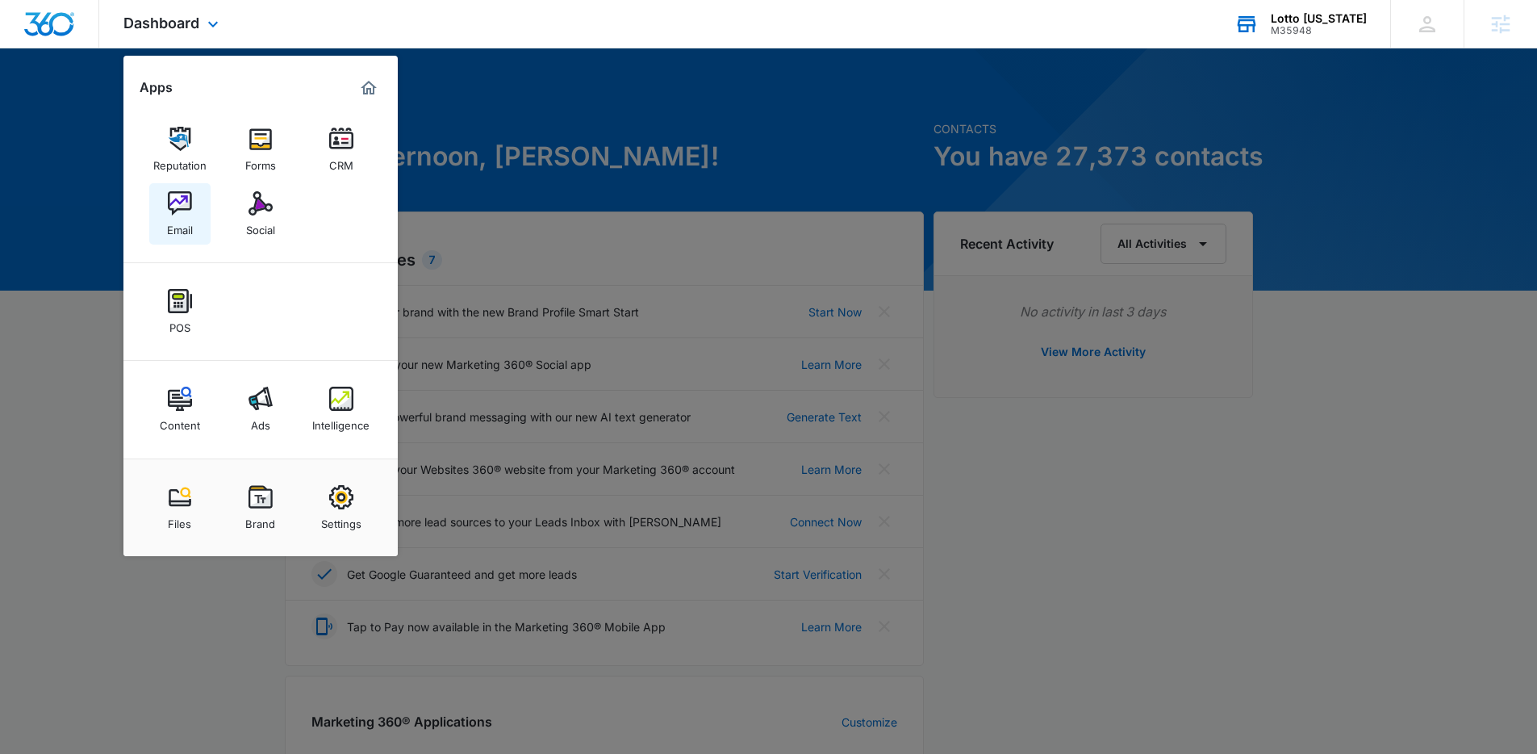
click at [170, 220] on div "Reputation Forms CRM Email Social" at bounding box center [260, 182] width 274 height 162
click at [173, 220] on div "Email" at bounding box center [180, 225] width 26 height 21
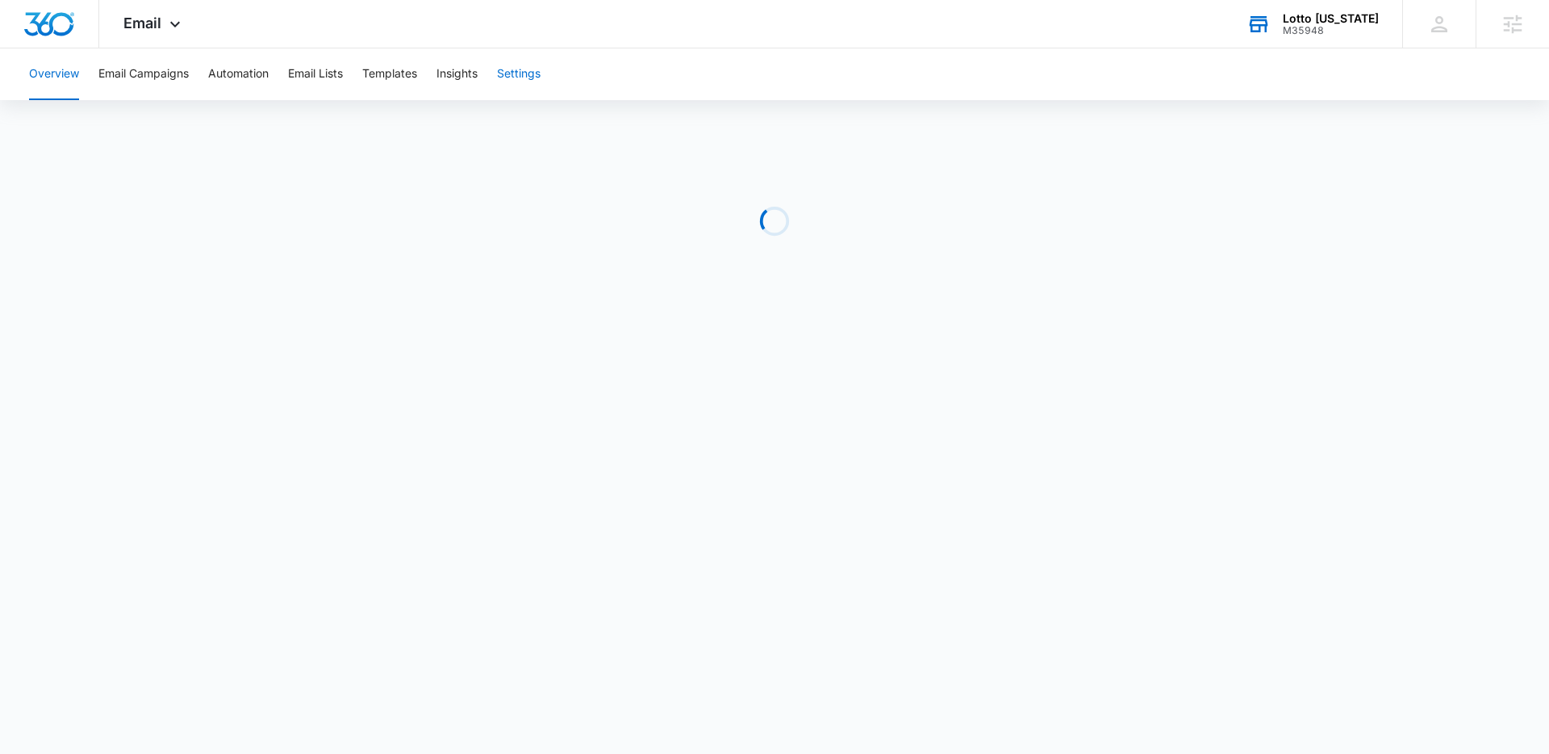
click at [536, 81] on button "Settings" at bounding box center [519, 74] width 44 height 52
